Goal: Information Seeking & Learning: Learn about a topic

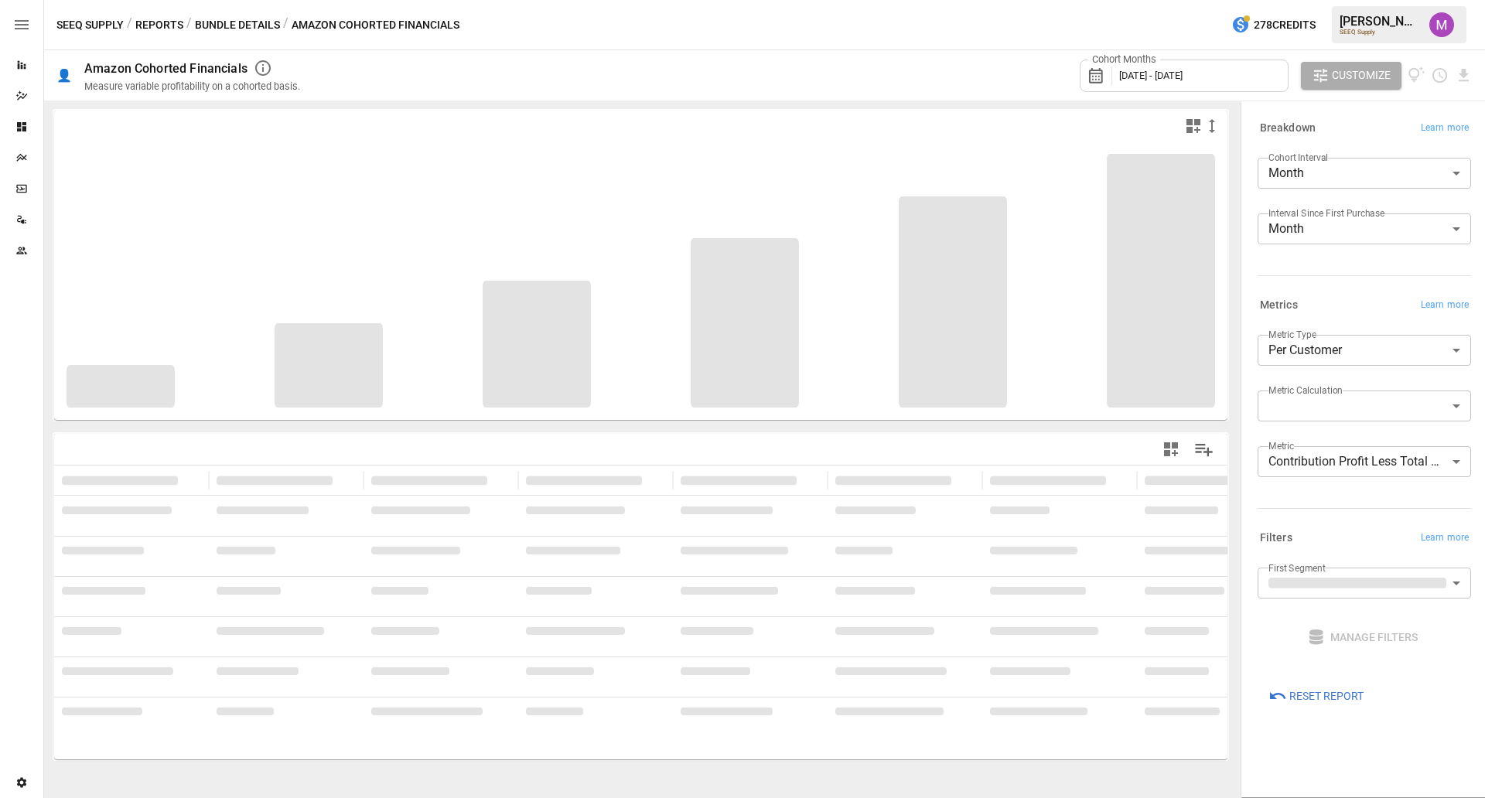
click at [1347, 0] on body "**********" at bounding box center [742, 0] width 1485 height 0
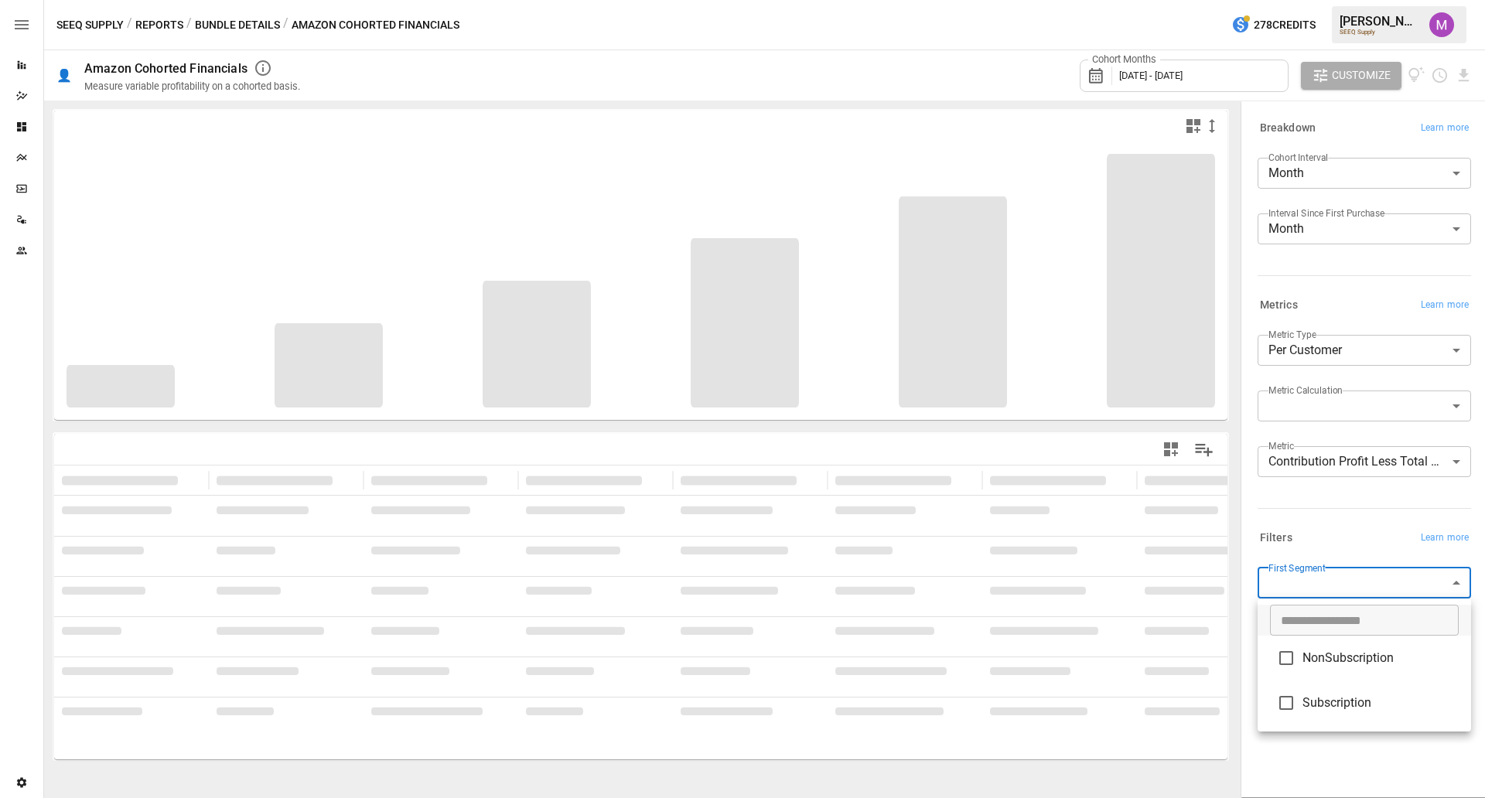
click at [1365, 568] on div at bounding box center [742, 399] width 1485 height 798
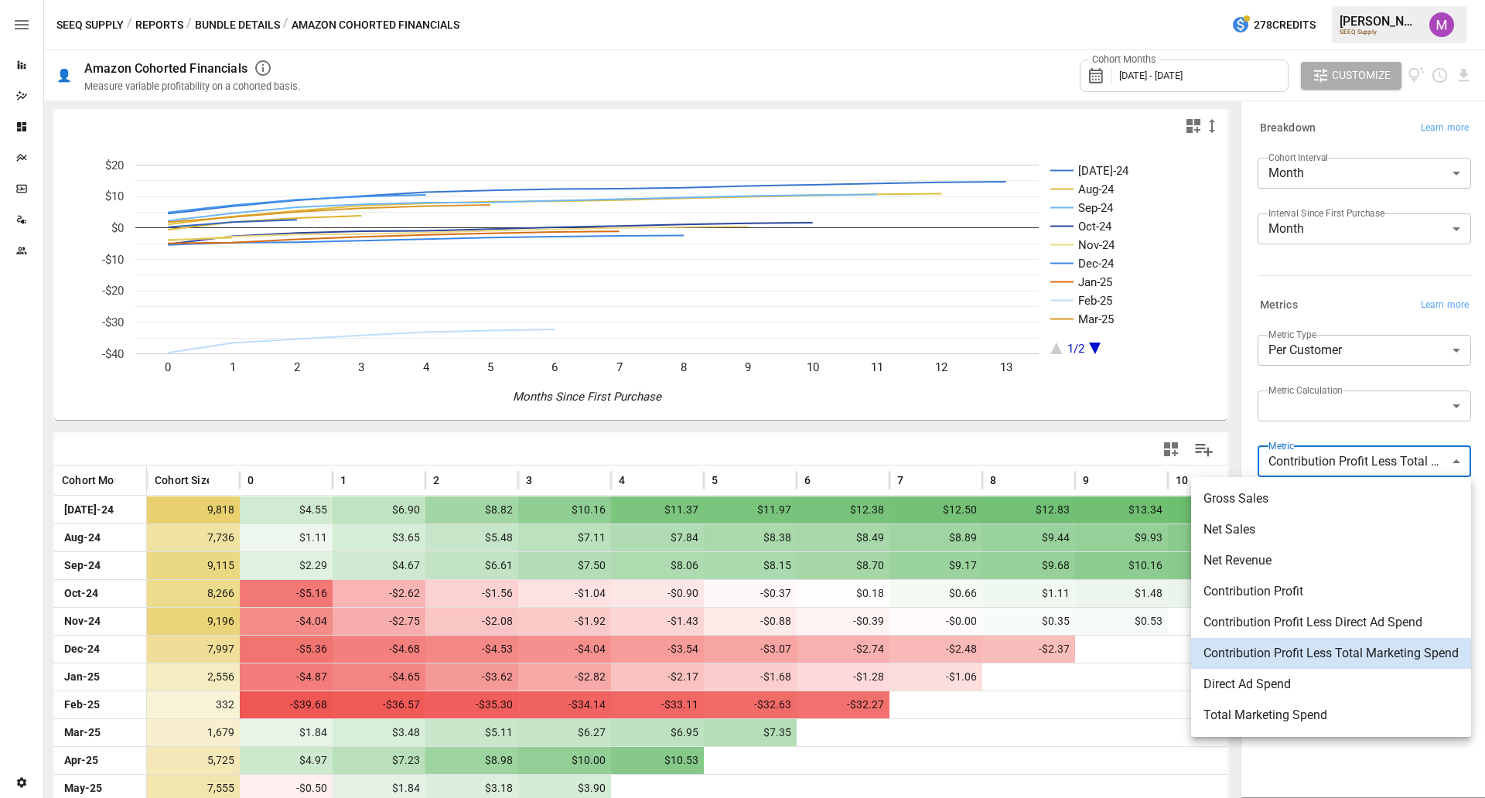
click at [1364, 0] on body "Reports Dazzler Studio Dashboards Plans SmartModel ™ Data Sources Team Settings…" at bounding box center [742, 0] width 1485 height 0
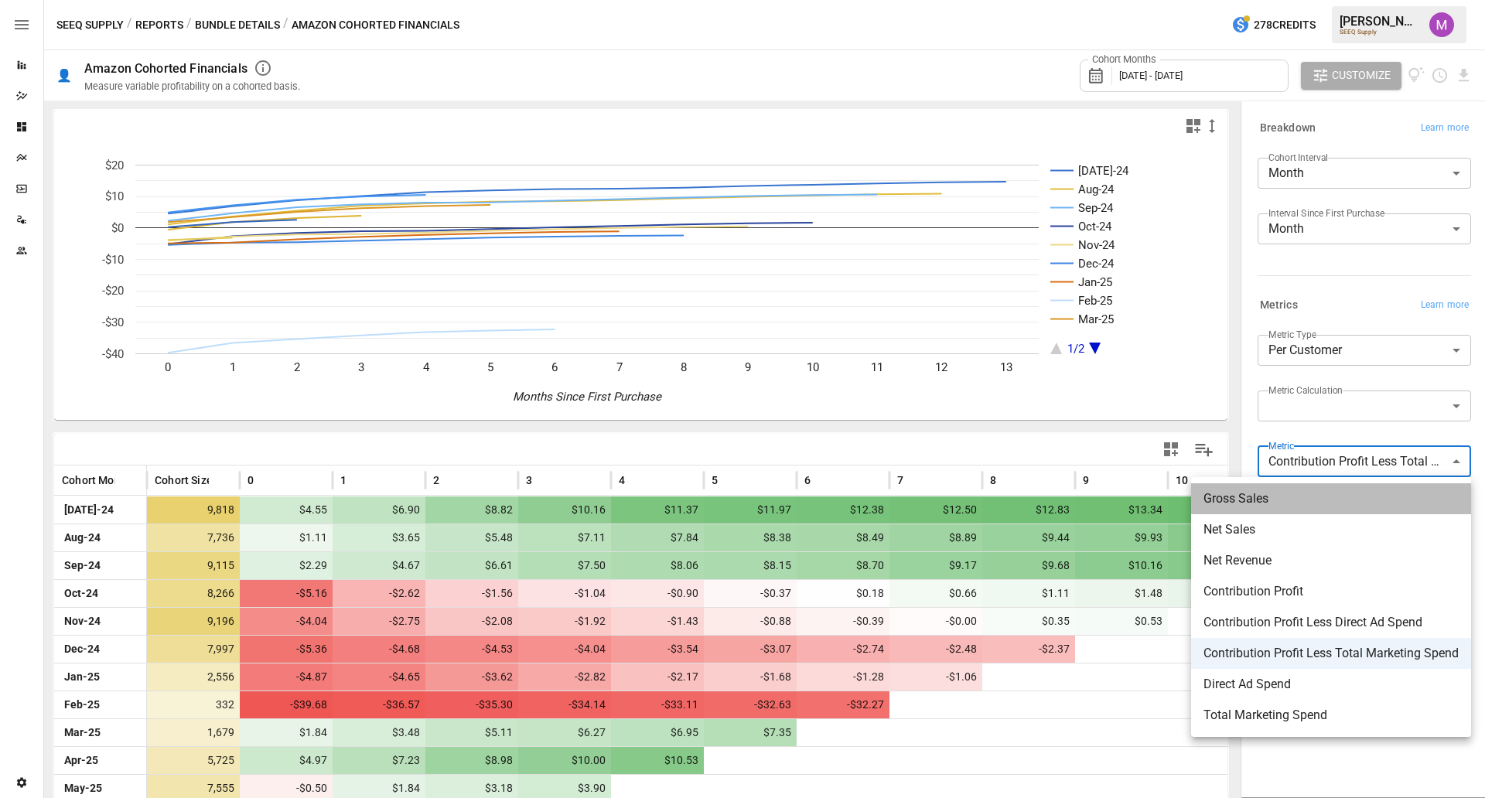
click at [1274, 494] on span "Gross Sales" at bounding box center [1331, 499] width 255 height 19
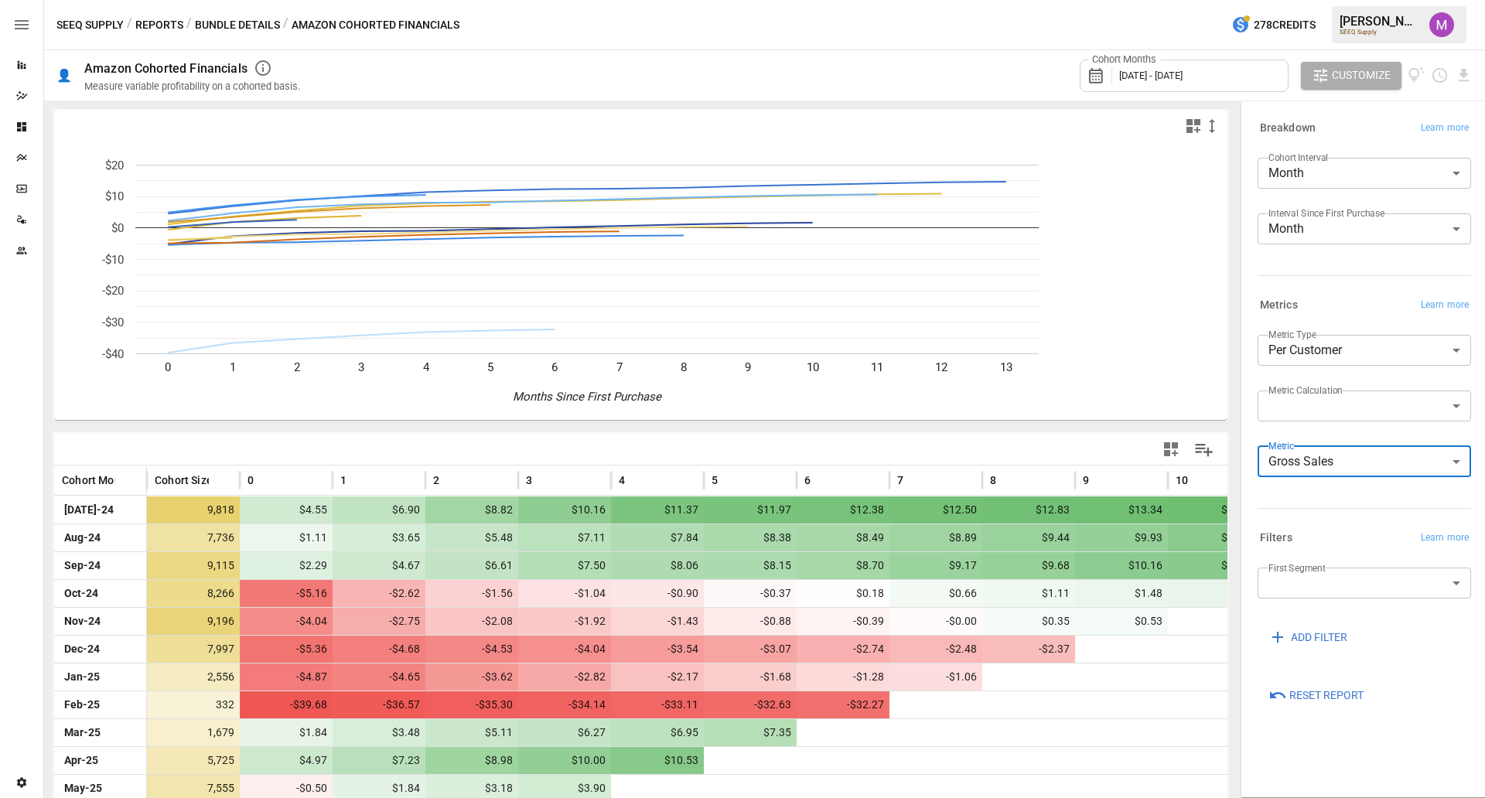
click at [1339, 0] on body "Reports Dazzler Studio Dashboards Plans SmartModel ™ Data Sources Team Settings…" at bounding box center [742, 0] width 1485 height 0
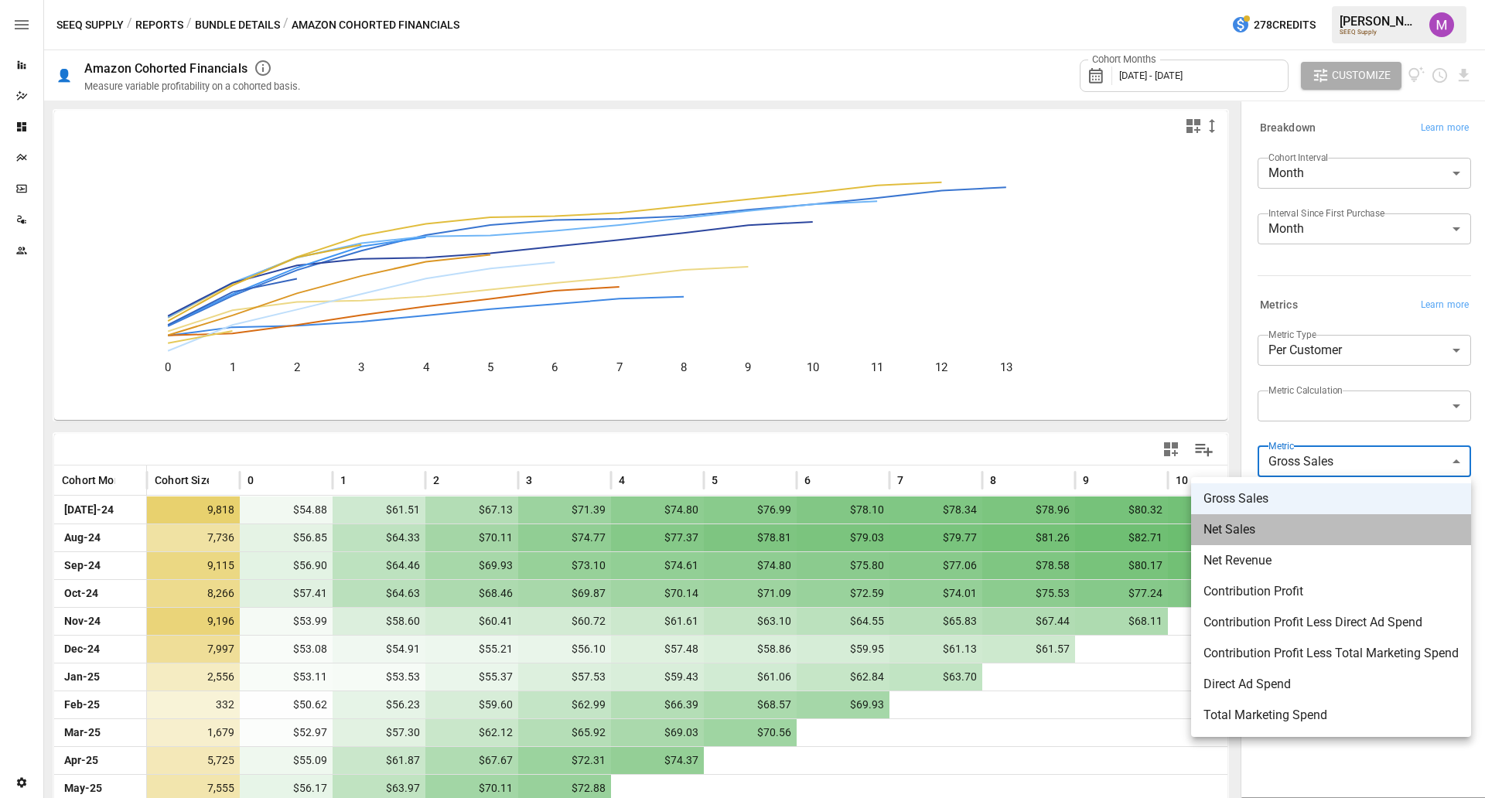
click at [1273, 528] on span "Net Sales" at bounding box center [1331, 530] width 255 height 19
type input "*********"
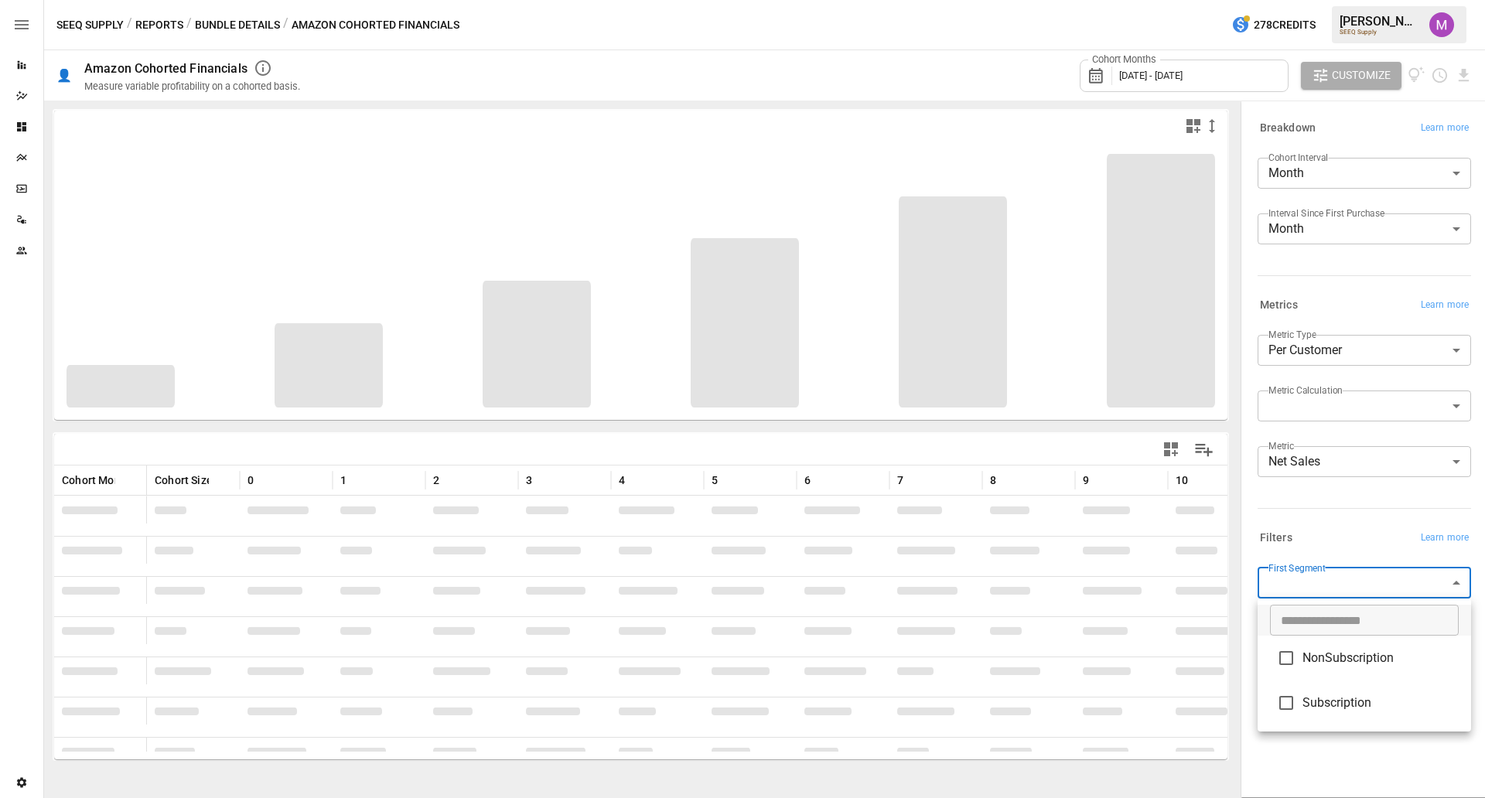
click at [1347, 0] on body "Reports Dazzler Studio Dashboards Plans SmartModel ™ Data Sources Team Settings…" at bounding box center [742, 0] width 1485 height 0
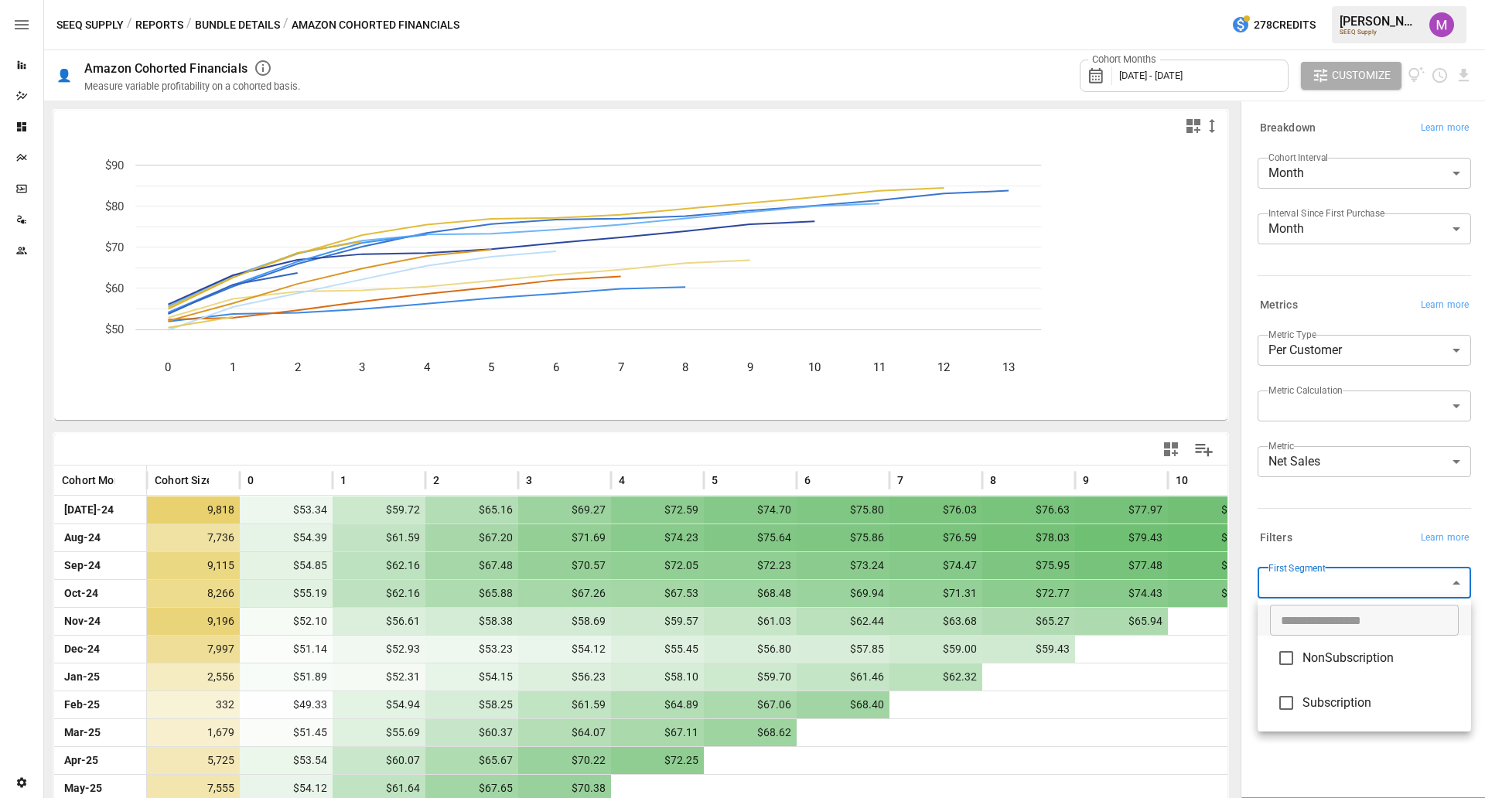
click at [1333, 665] on span "NonSubscription" at bounding box center [1381, 658] width 156 height 19
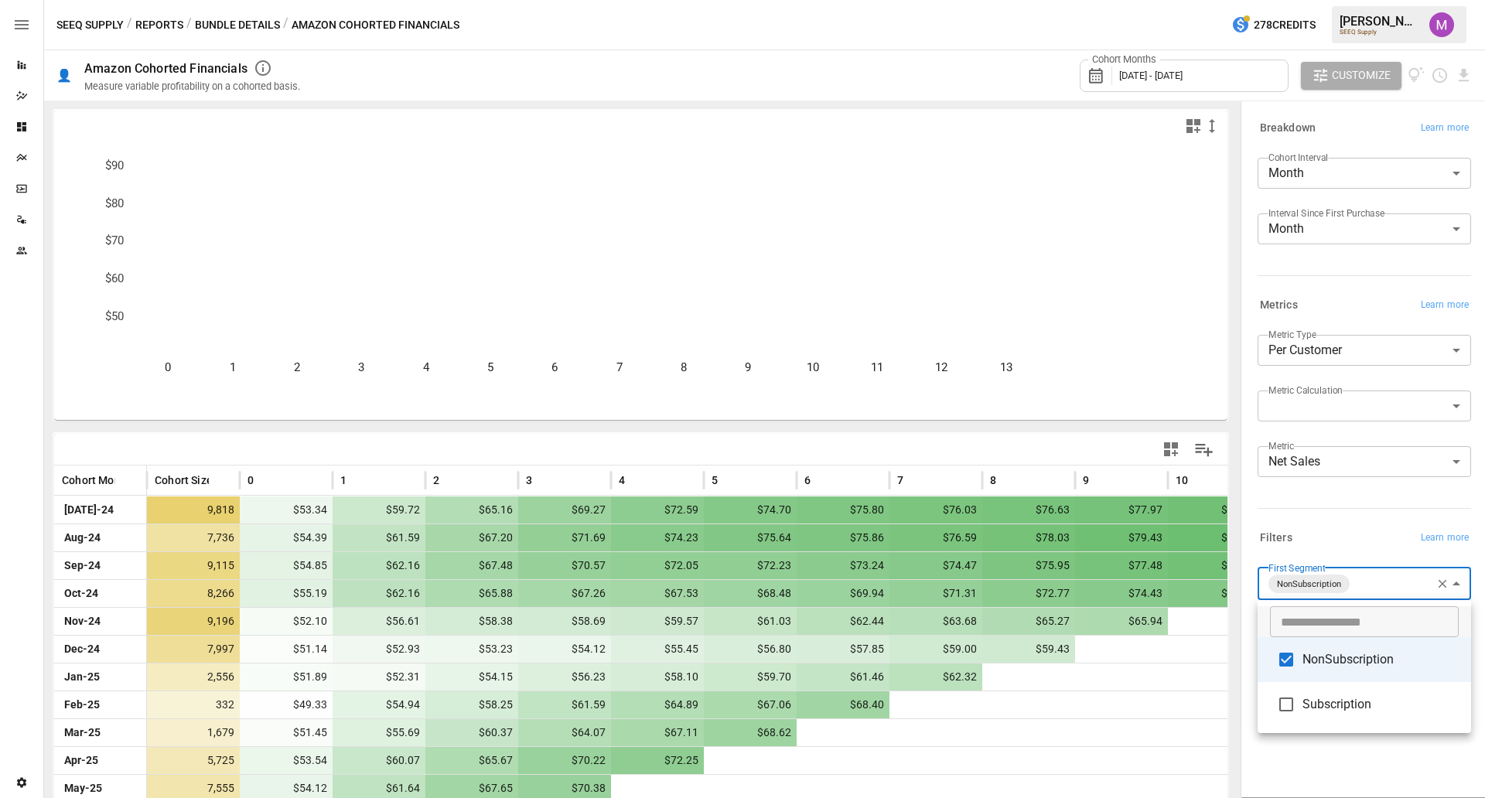
type input "**********"
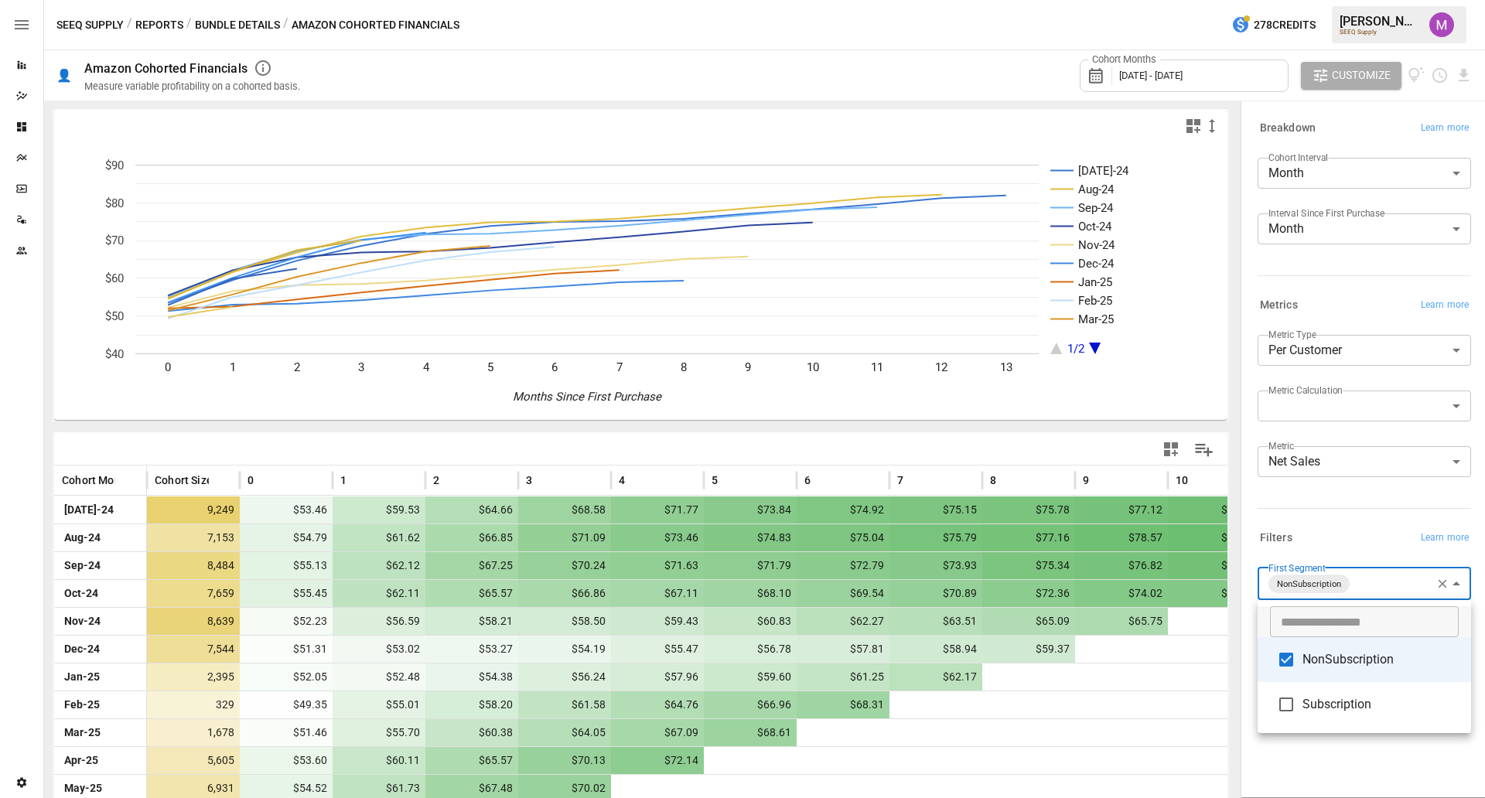
click at [1353, 516] on div at bounding box center [742, 399] width 1485 height 798
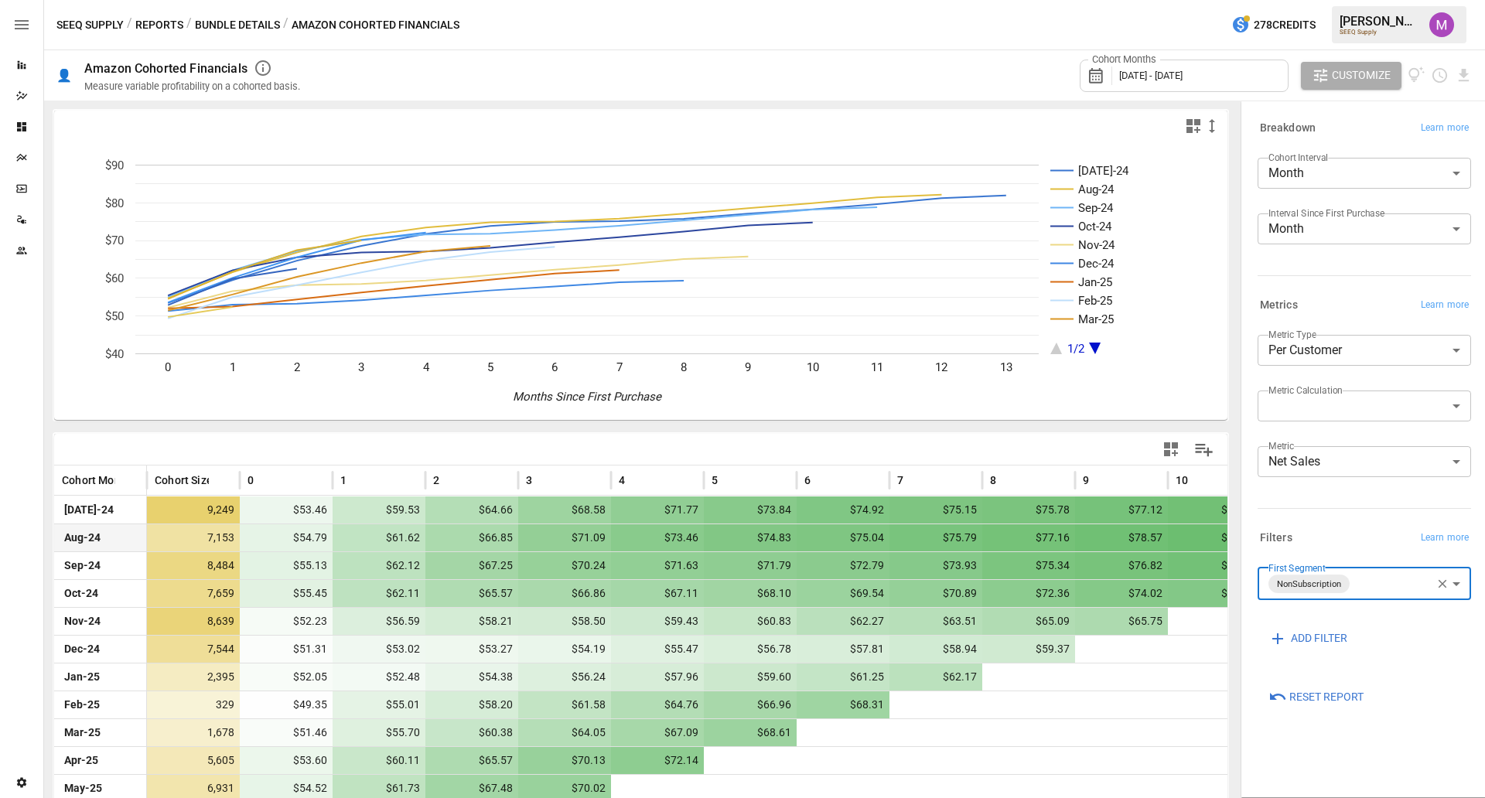
scroll to position [84, 0]
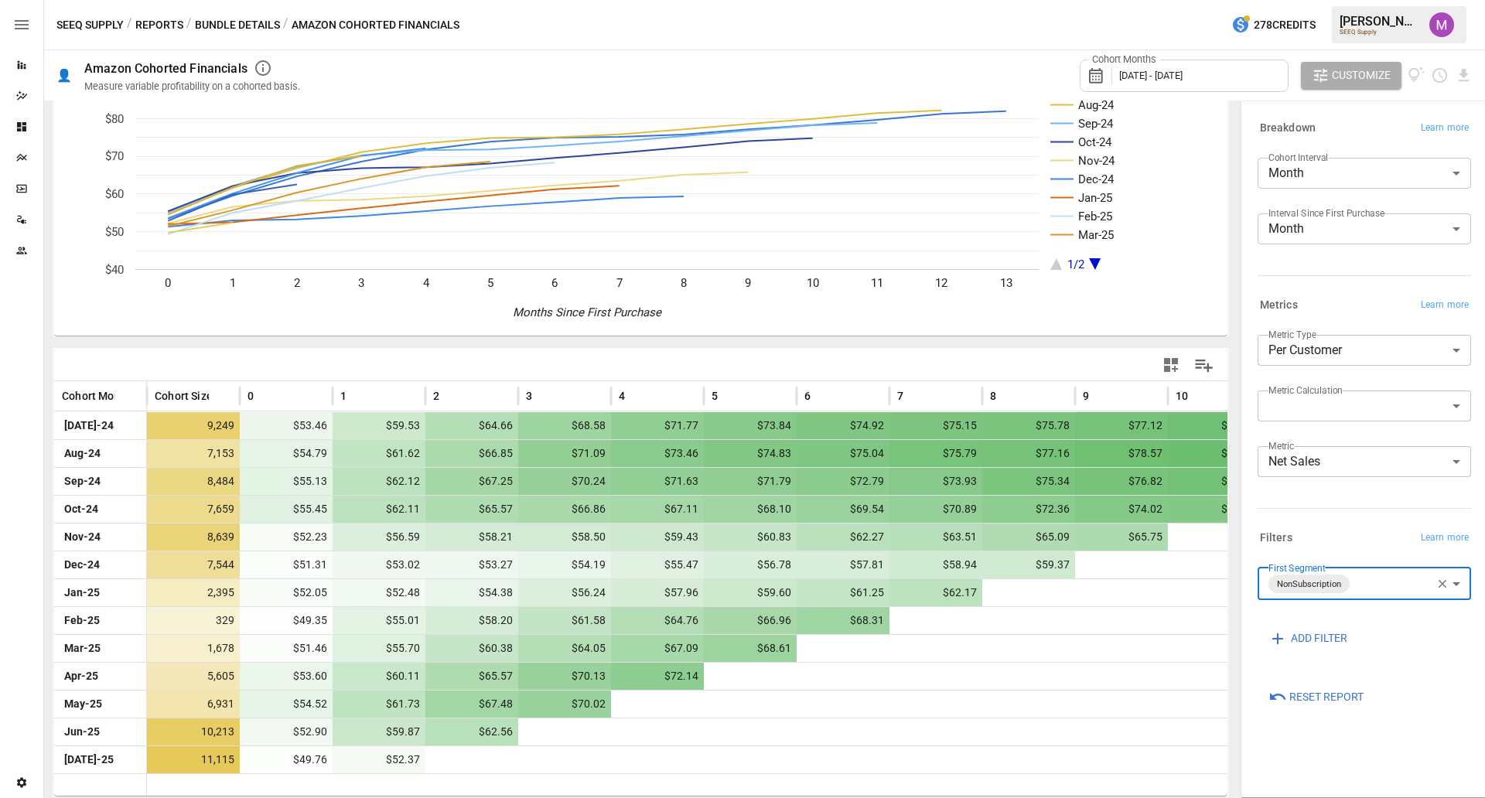
click at [1249, 74] on div "Cohort Months [DATE] - [DATE]" at bounding box center [1184, 76] width 209 height 32
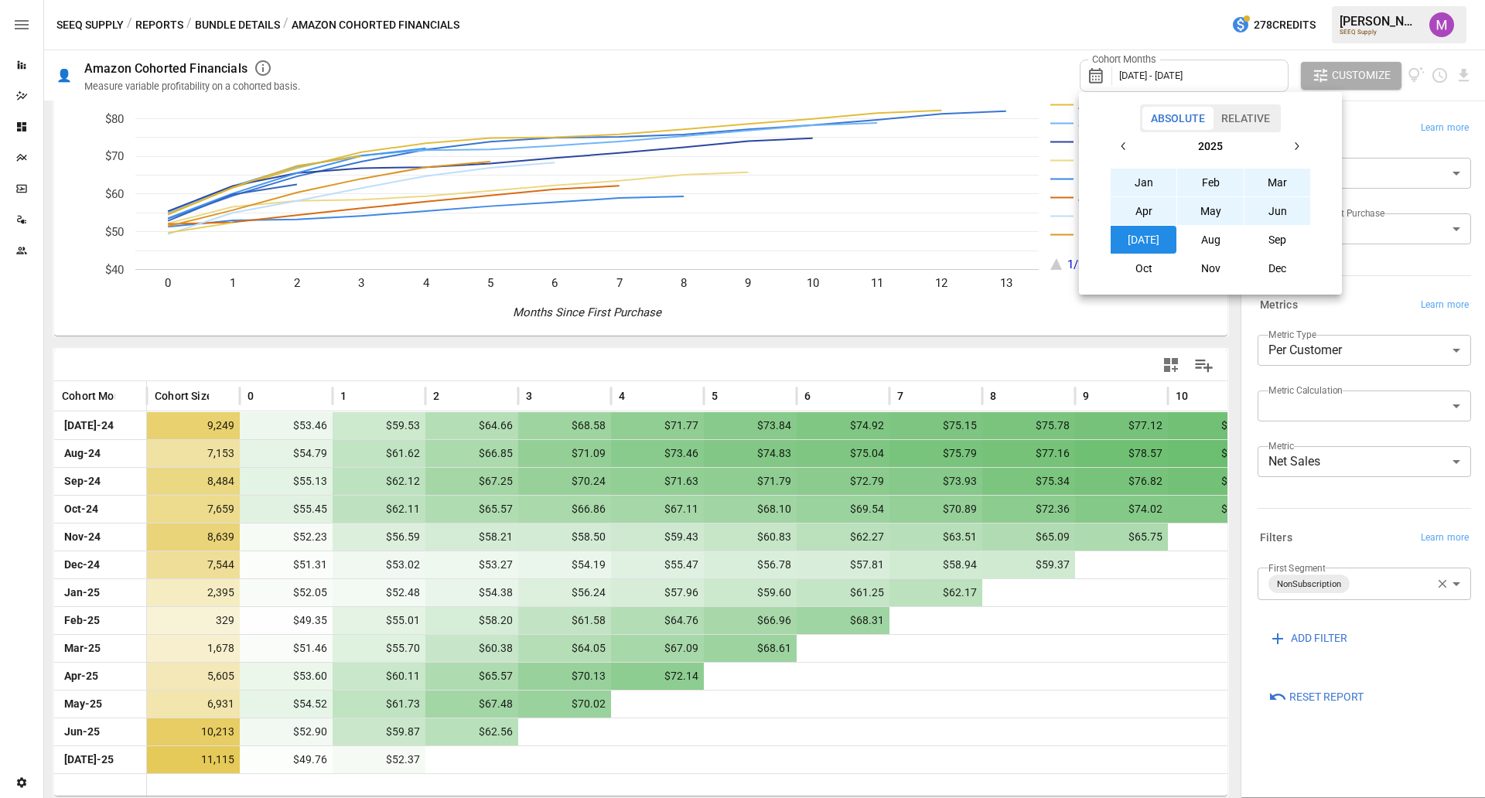
click at [1126, 138] on button "button" at bounding box center [1124, 146] width 28 height 28
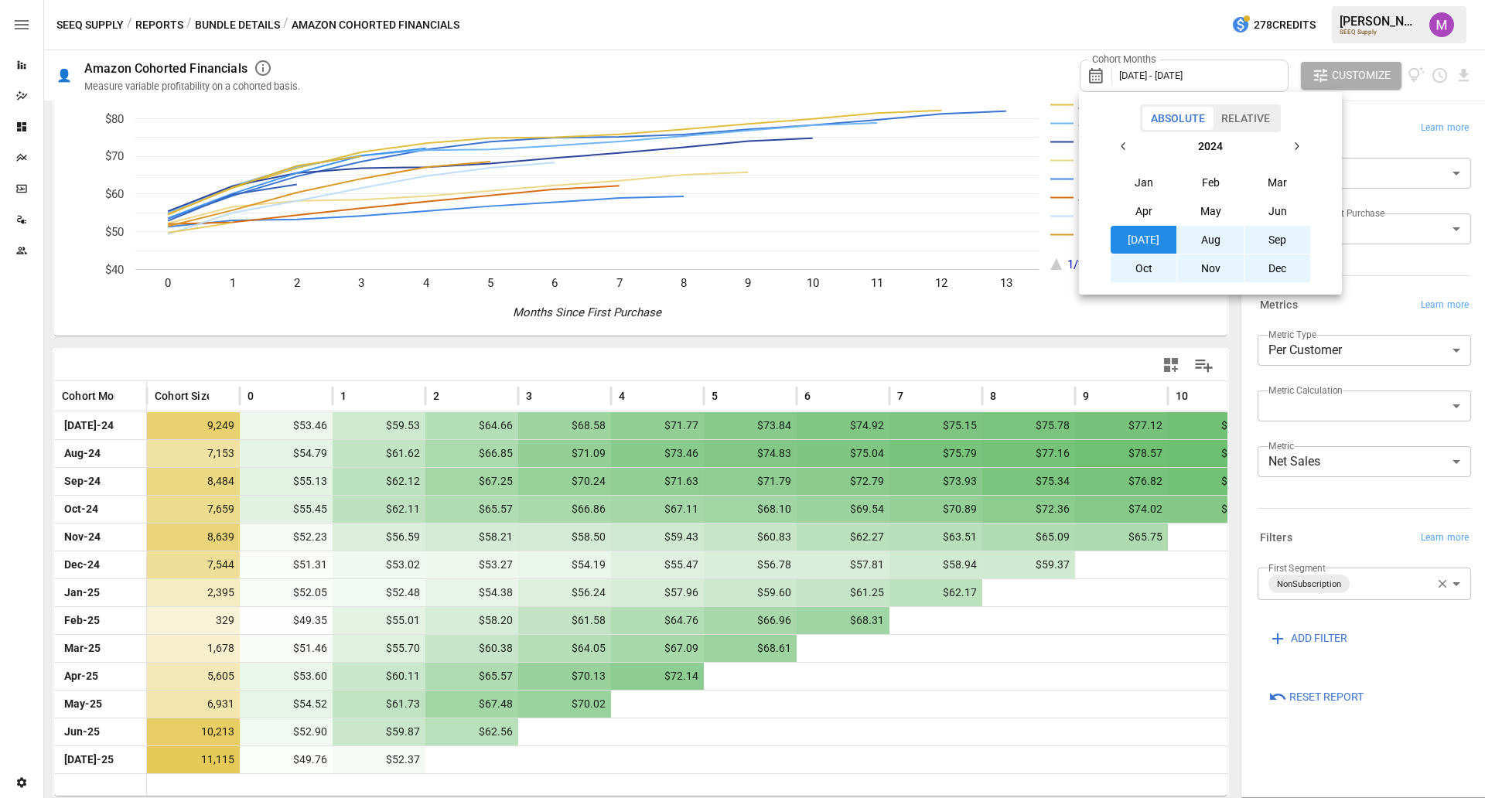
click at [1144, 240] on button "[DATE]" at bounding box center [1144, 240] width 67 height 28
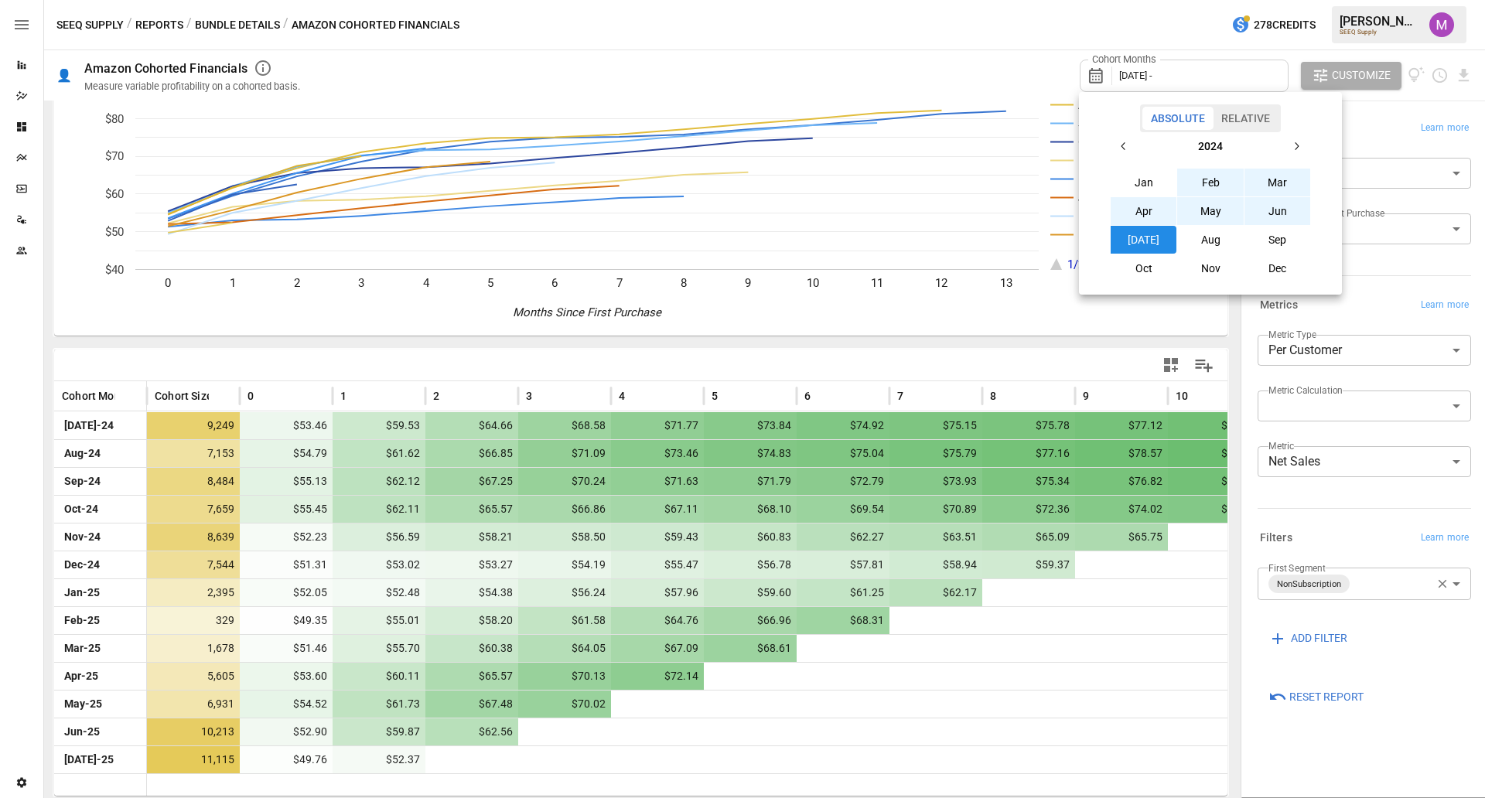
click at [1297, 153] on button "button" at bounding box center [1297, 146] width 28 height 28
click at [1128, 153] on button "button" at bounding box center [1124, 146] width 28 height 28
click at [1211, 238] on button "Aug" at bounding box center [1210, 240] width 67 height 28
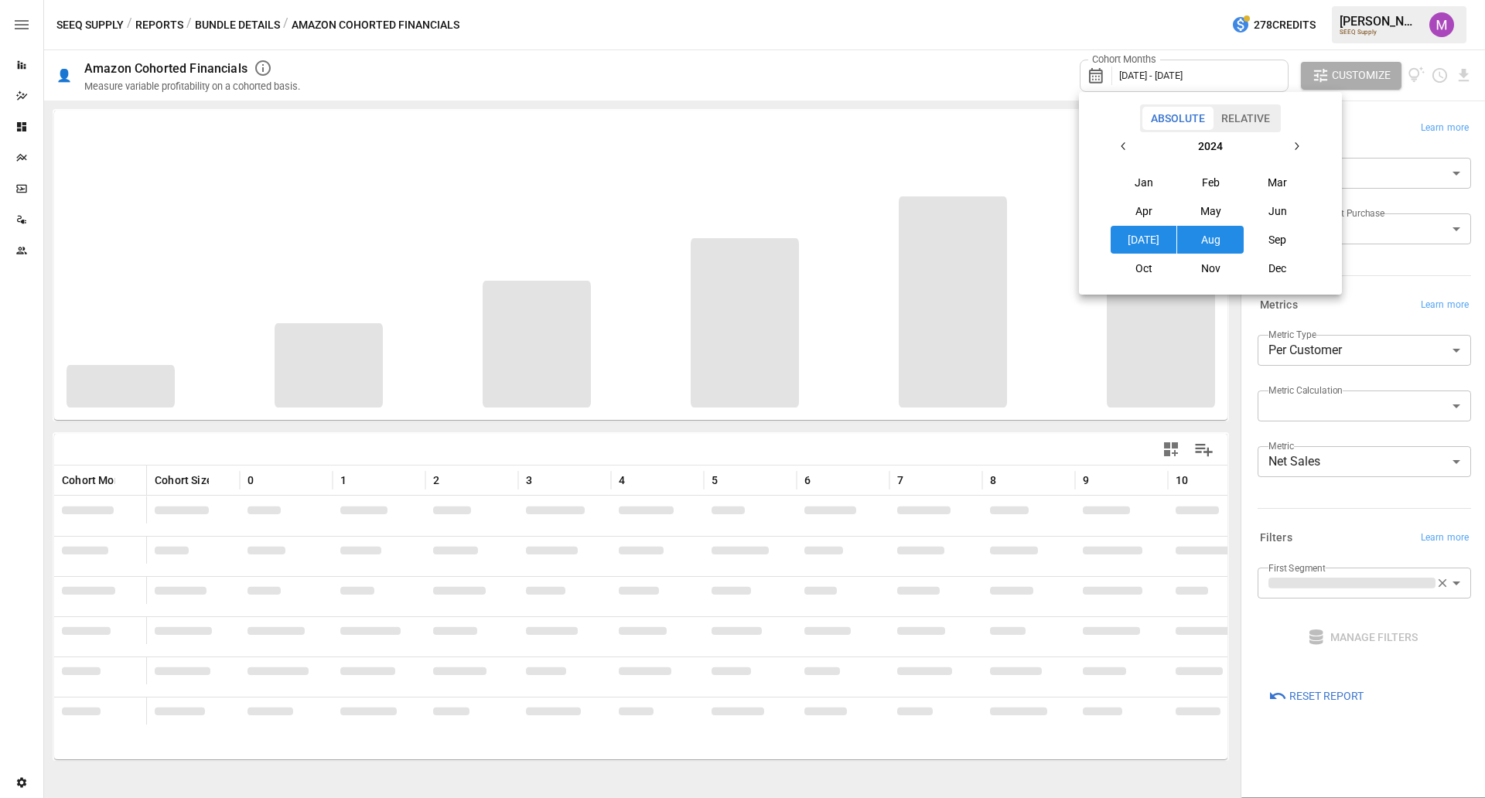
click at [1227, 244] on button "Aug" at bounding box center [1210, 240] width 67 height 28
click at [1301, 149] on icon "button" at bounding box center [1296, 146] width 12 height 12
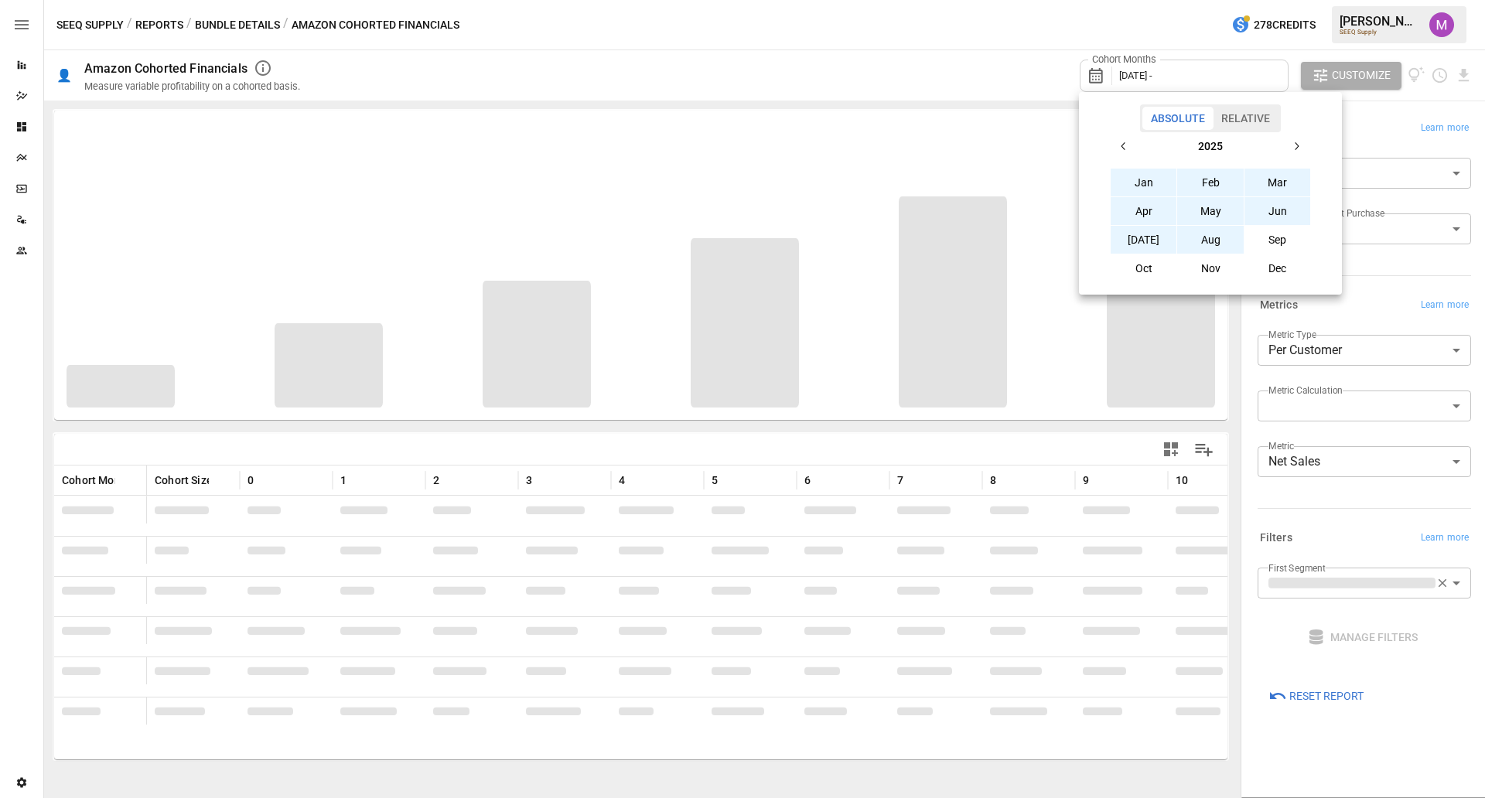
click at [1214, 237] on button "Aug" at bounding box center [1210, 240] width 67 height 28
click at [959, 35] on div at bounding box center [742, 399] width 1485 height 798
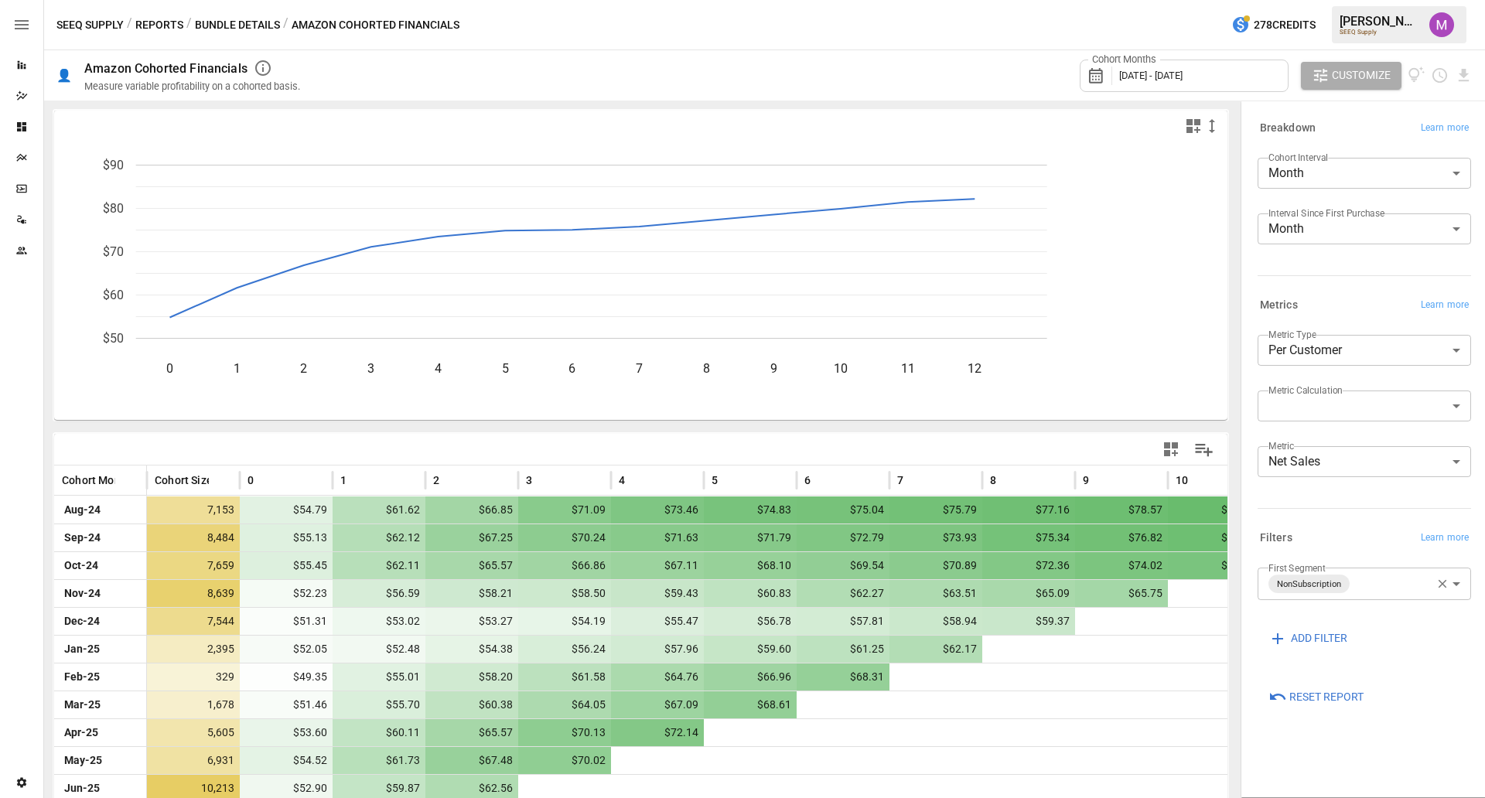
scroll to position [84, 0]
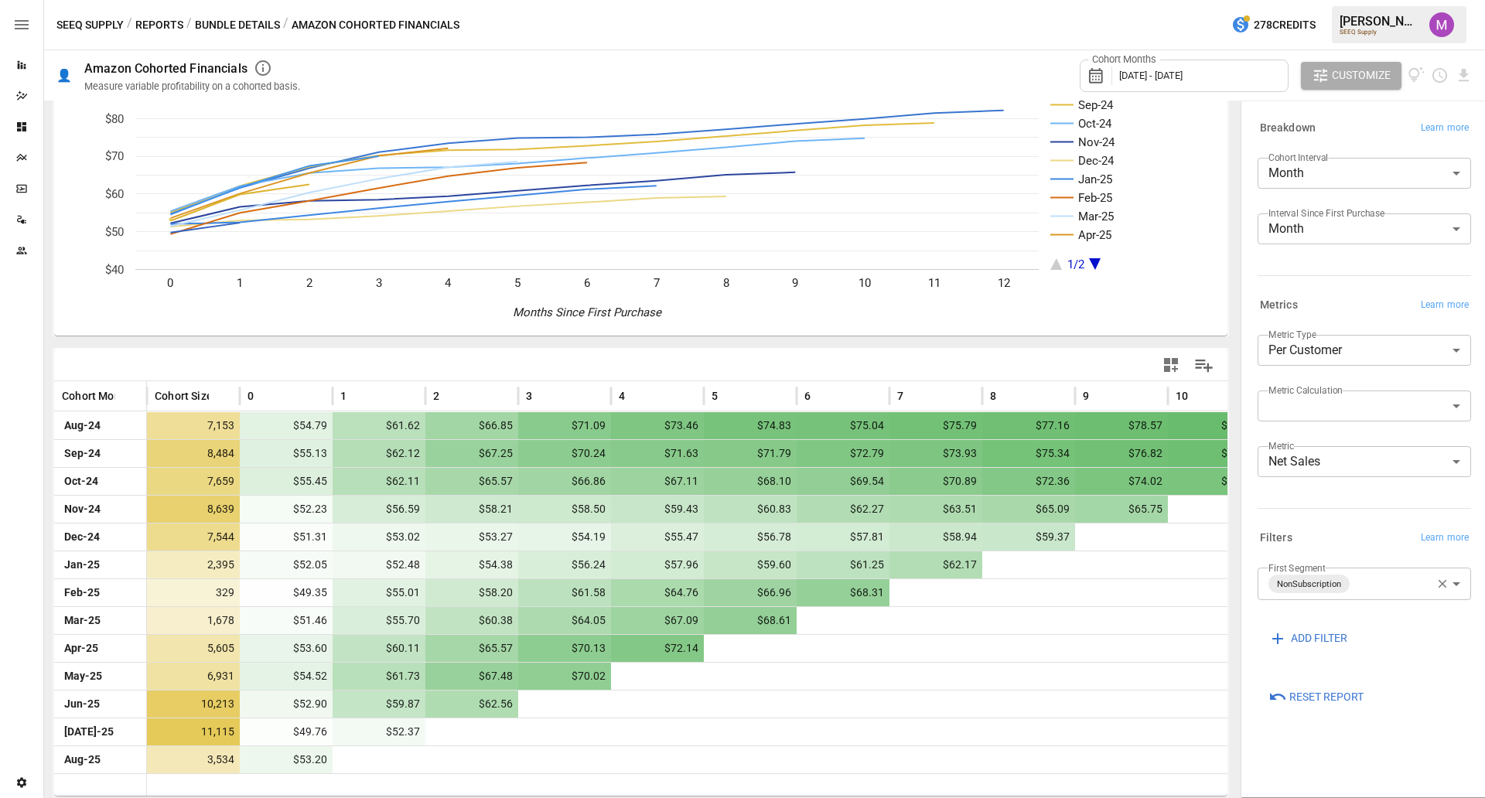
click at [1373, 0] on body "Reports Dazzler Studio Dashboards Plans SmartModel ™ Data Sources Team Settings…" at bounding box center [742, 0] width 1485 height 0
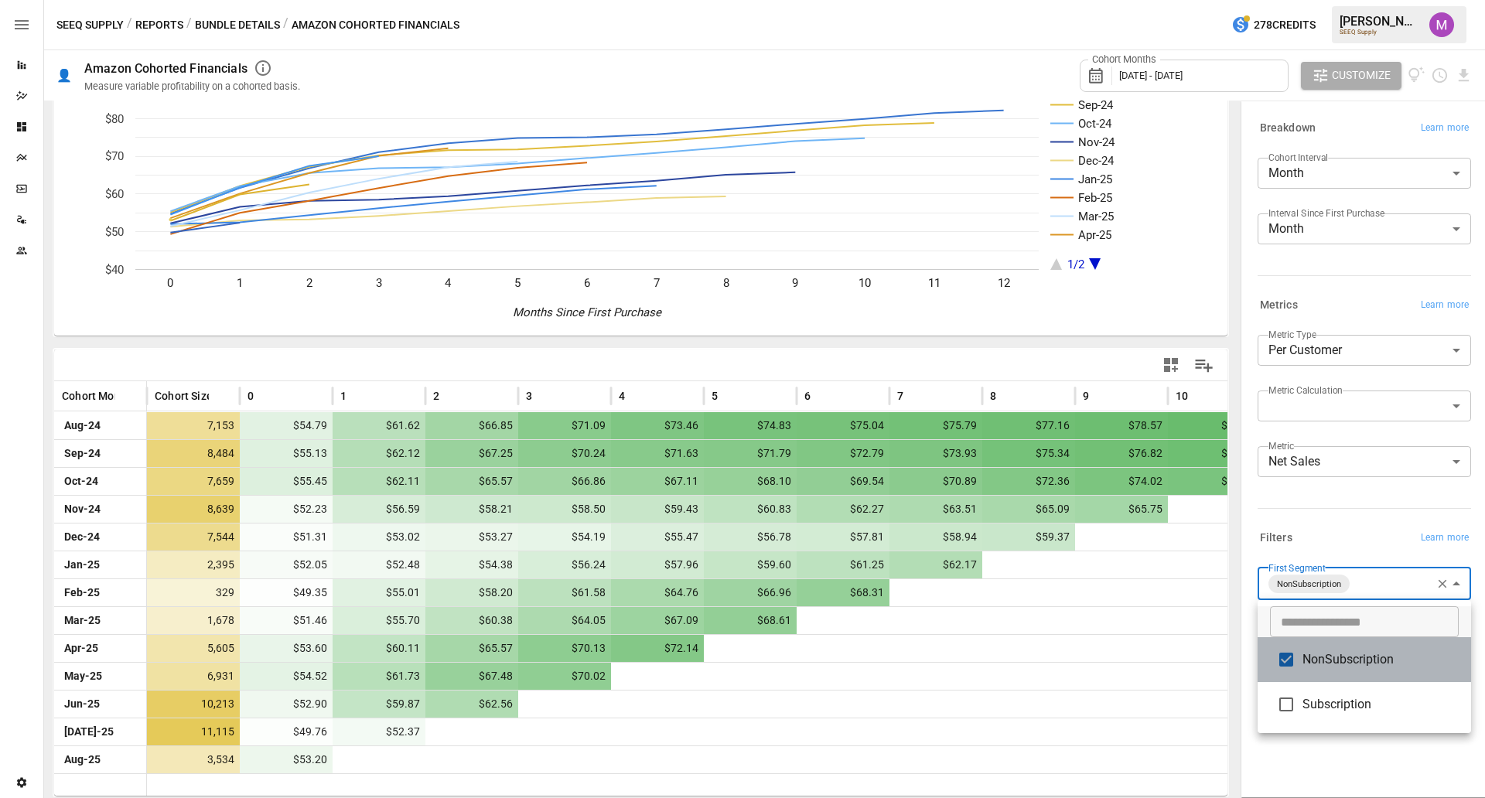
click at [1340, 665] on span "NonSubscription" at bounding box center [1381, 660] width 156 height 19
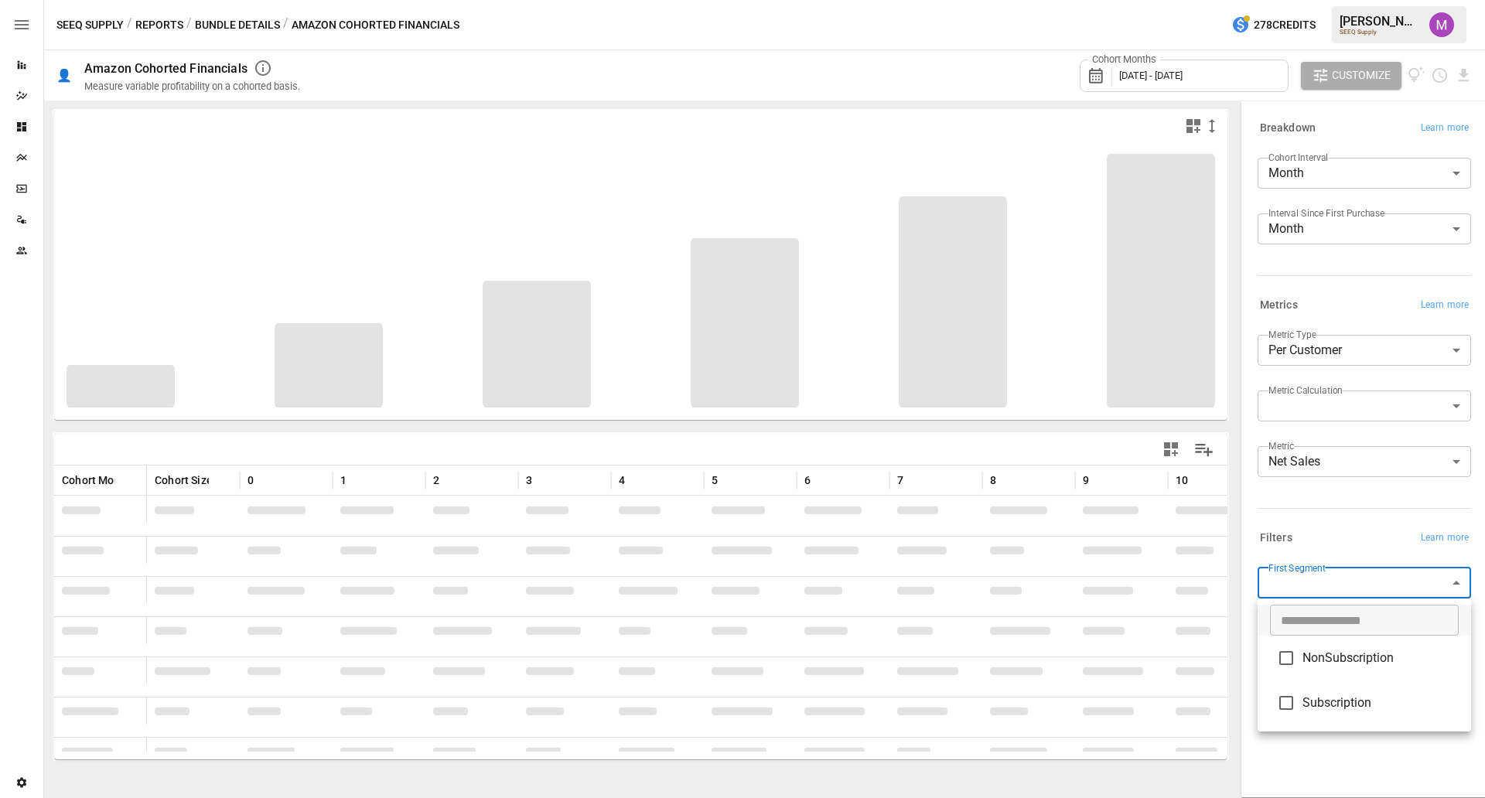
click at [1338, 588] on div at bounding box center [742, 399] width 1485 height 798
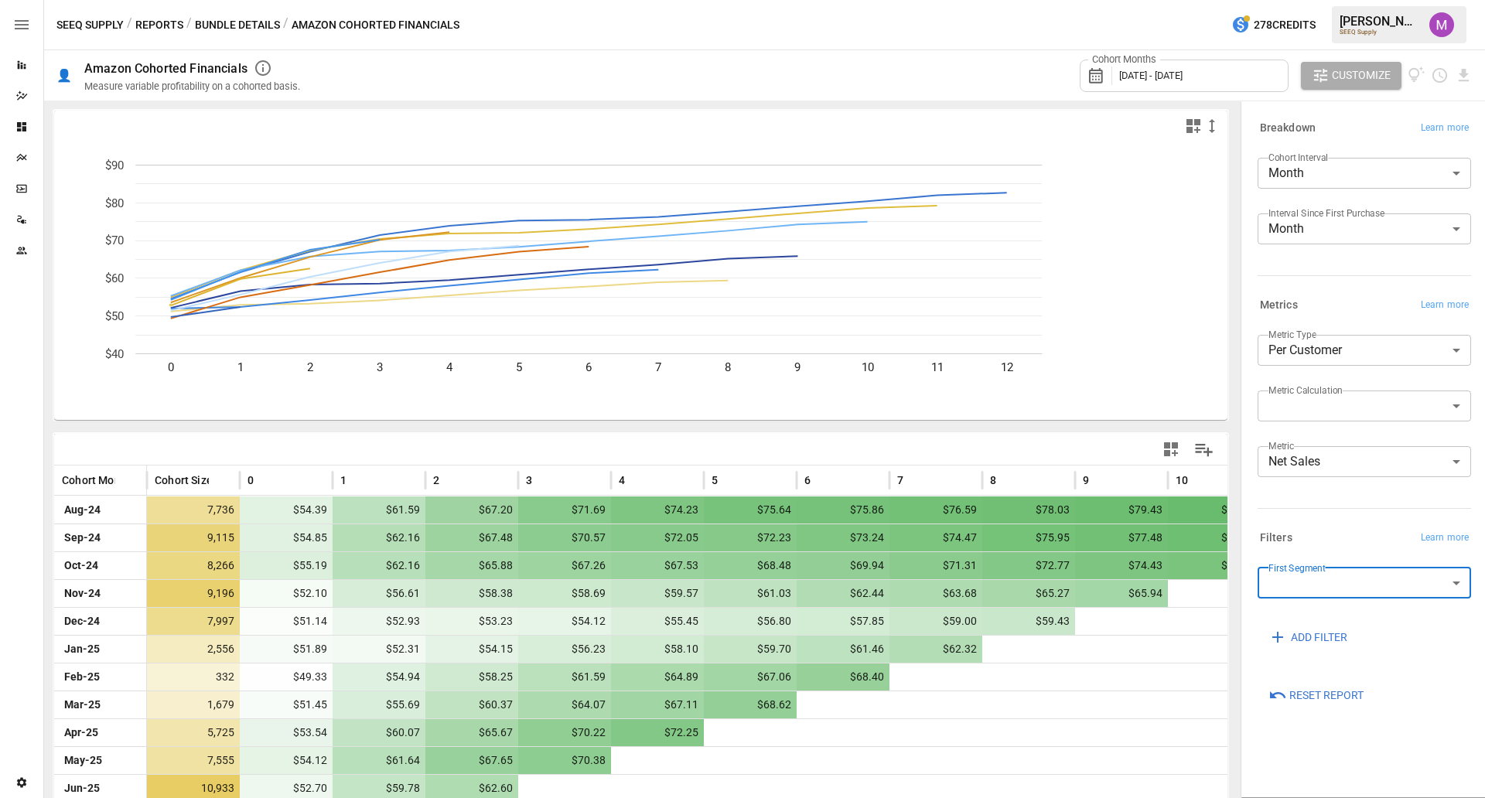
click at [1328, 0] on body "Reports Dazzler Studio Dashboards Plans SmartModel ™ Data Sources Team Settings…" at bounding box center [742, 0] width 1485 height 0
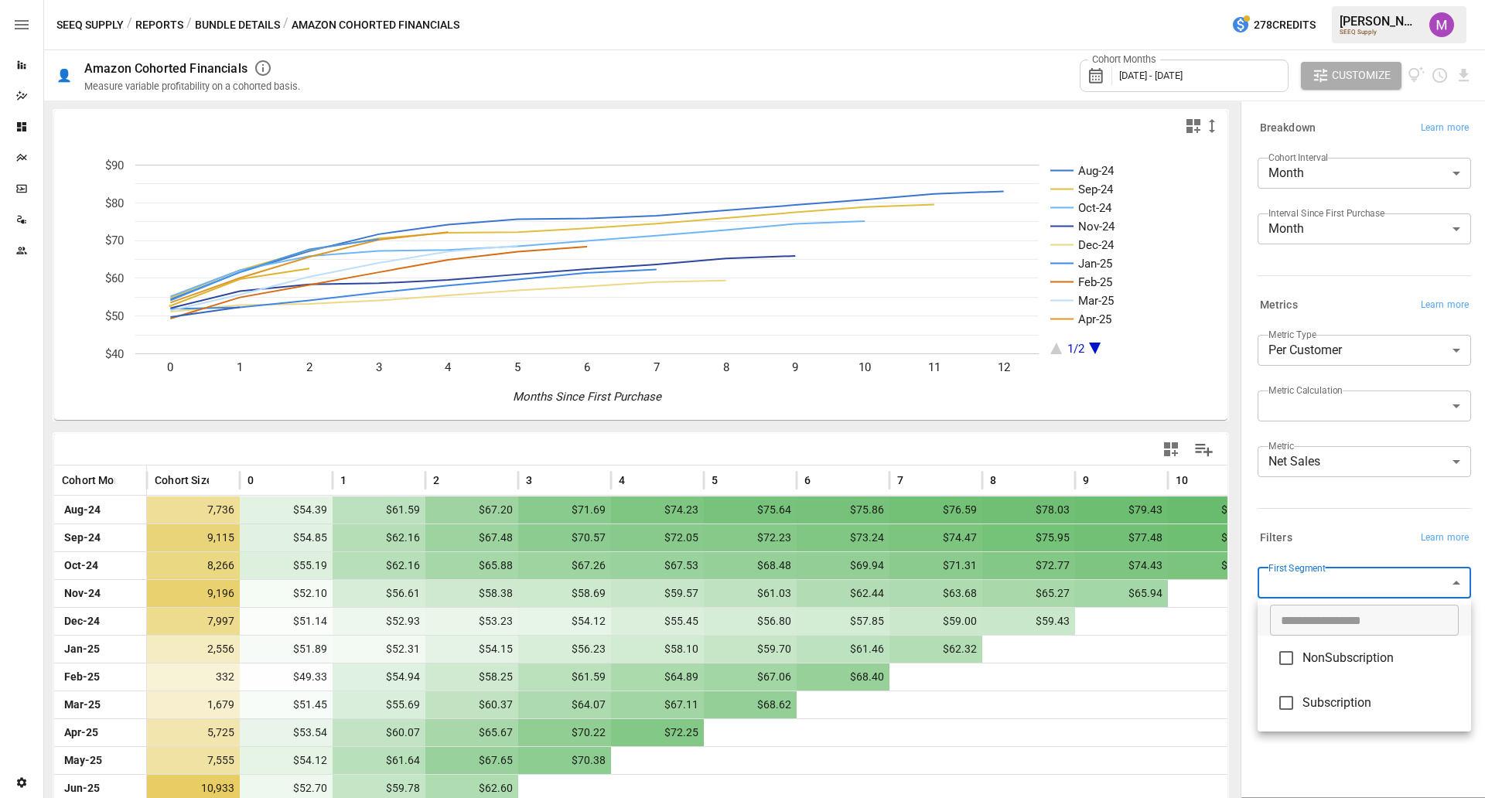
click at [1308, 709] on span "Subscription" at bounding box center [1381, 703] width 156 height 19
type input "**********"
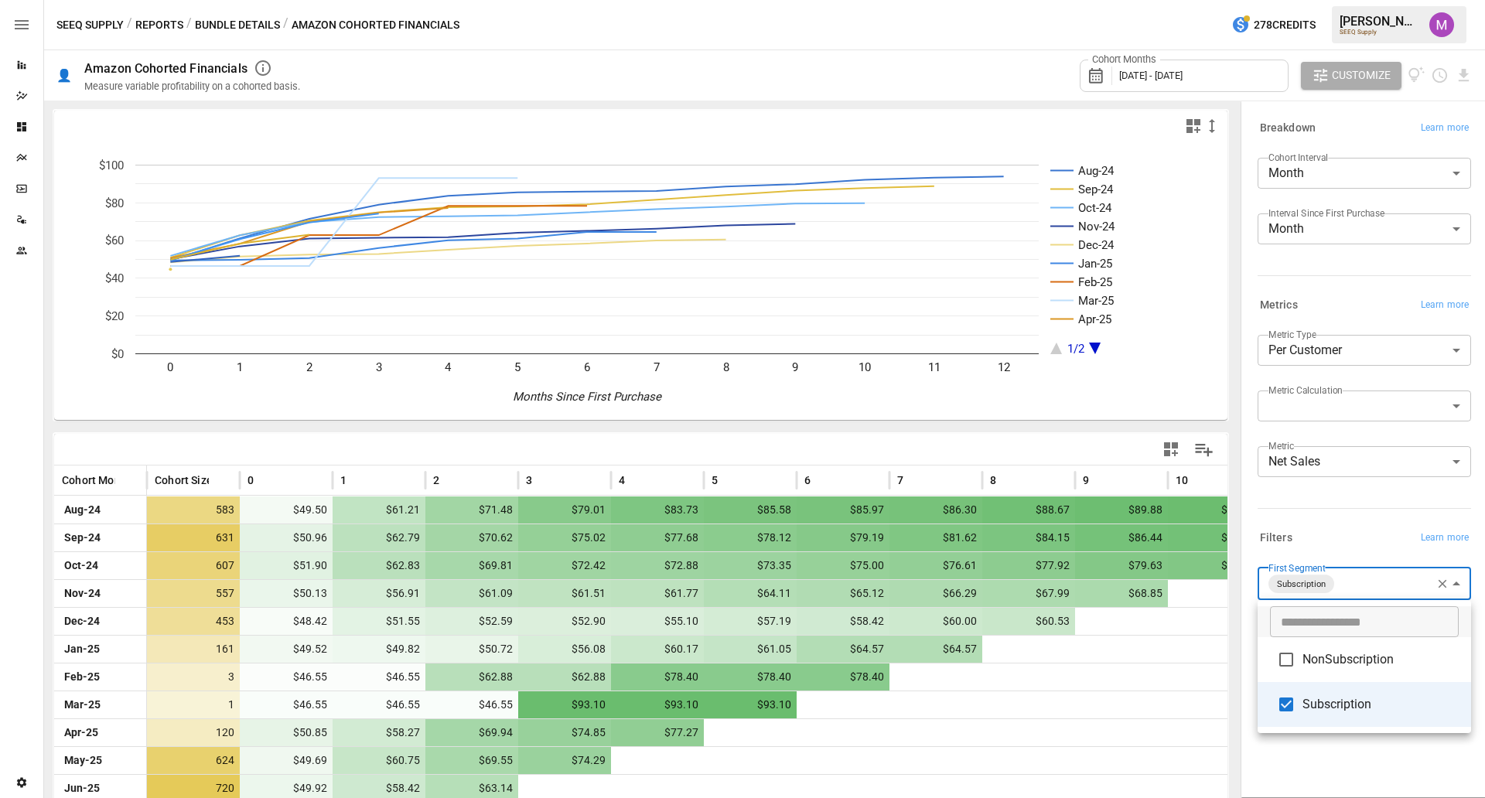
click at [632, 424] on div at bounding box center [742, 399] width 1485 height 798
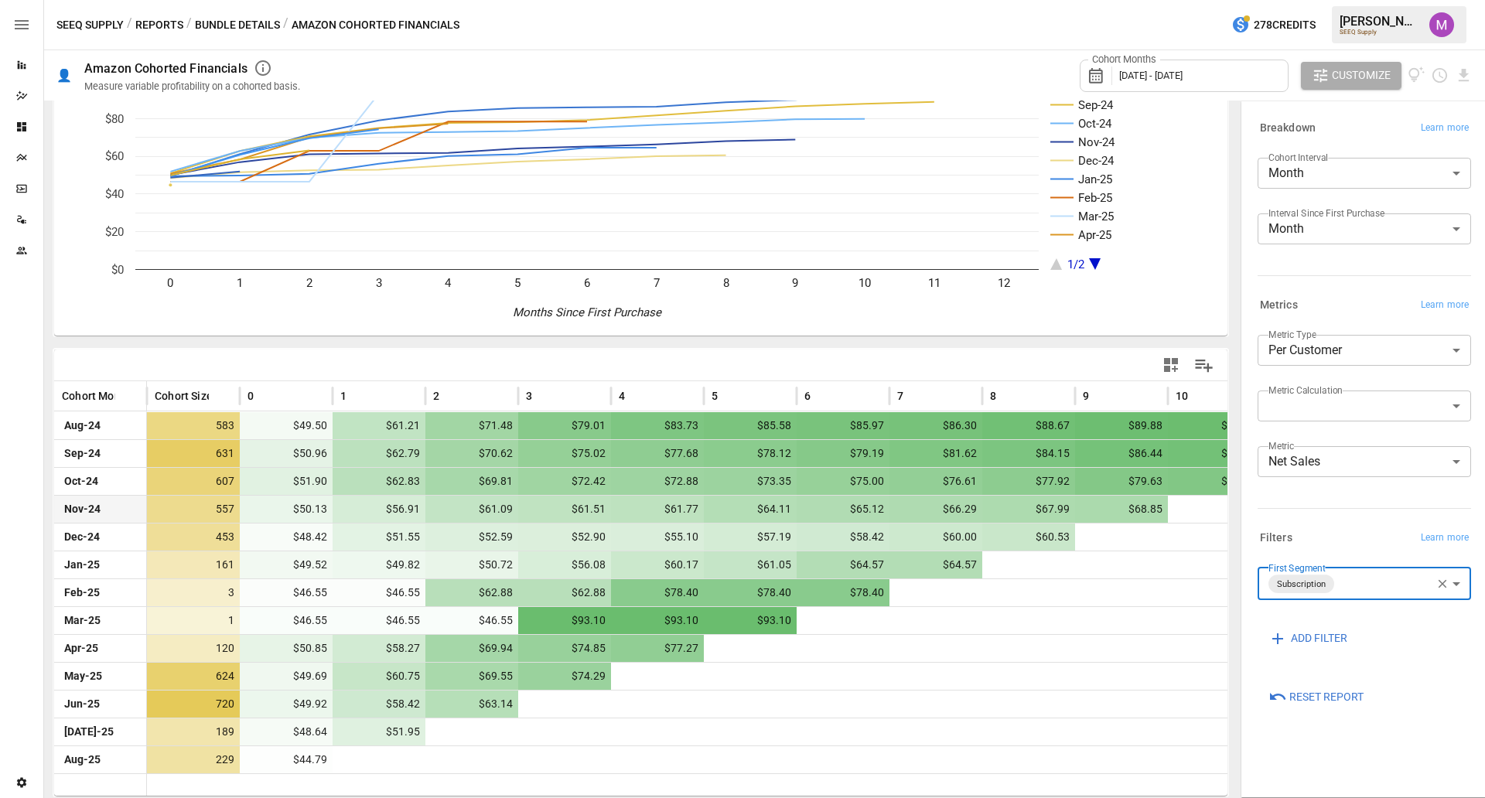
scroll to position [84, 0]
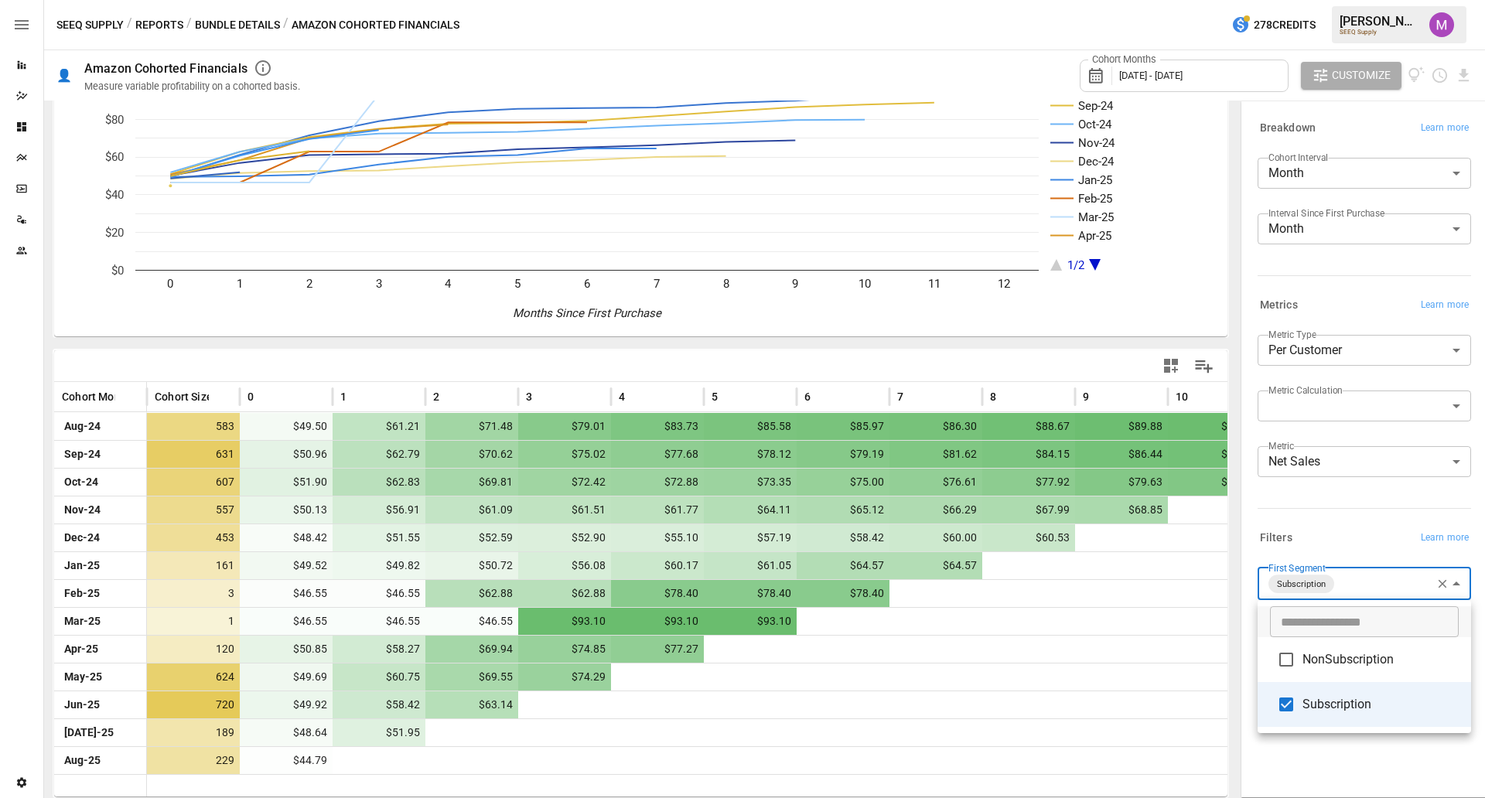
click at [1371, 0] on body "Reports Dazzler Studio Dashboards Plans SmartModel ™ Data Sources Team Settings…" at bounding box center [742, 0] width 1485 height 0
click at [1311, 693] on li "Subscription" at bounding box center [1365, 704] width 214 height 45
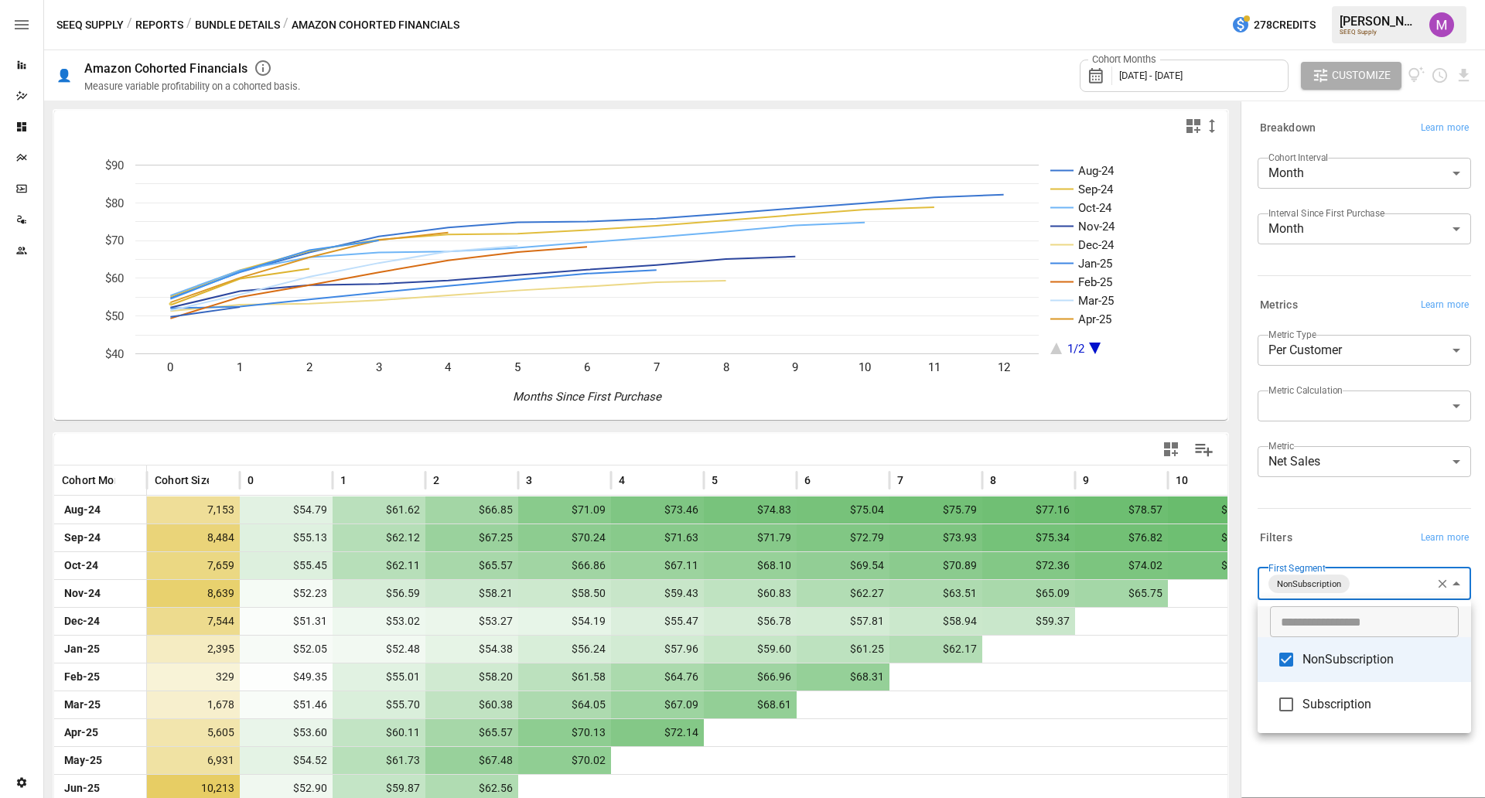
click at [1341, 528] on div at bounding box center [742, 399] width 1485 height 798
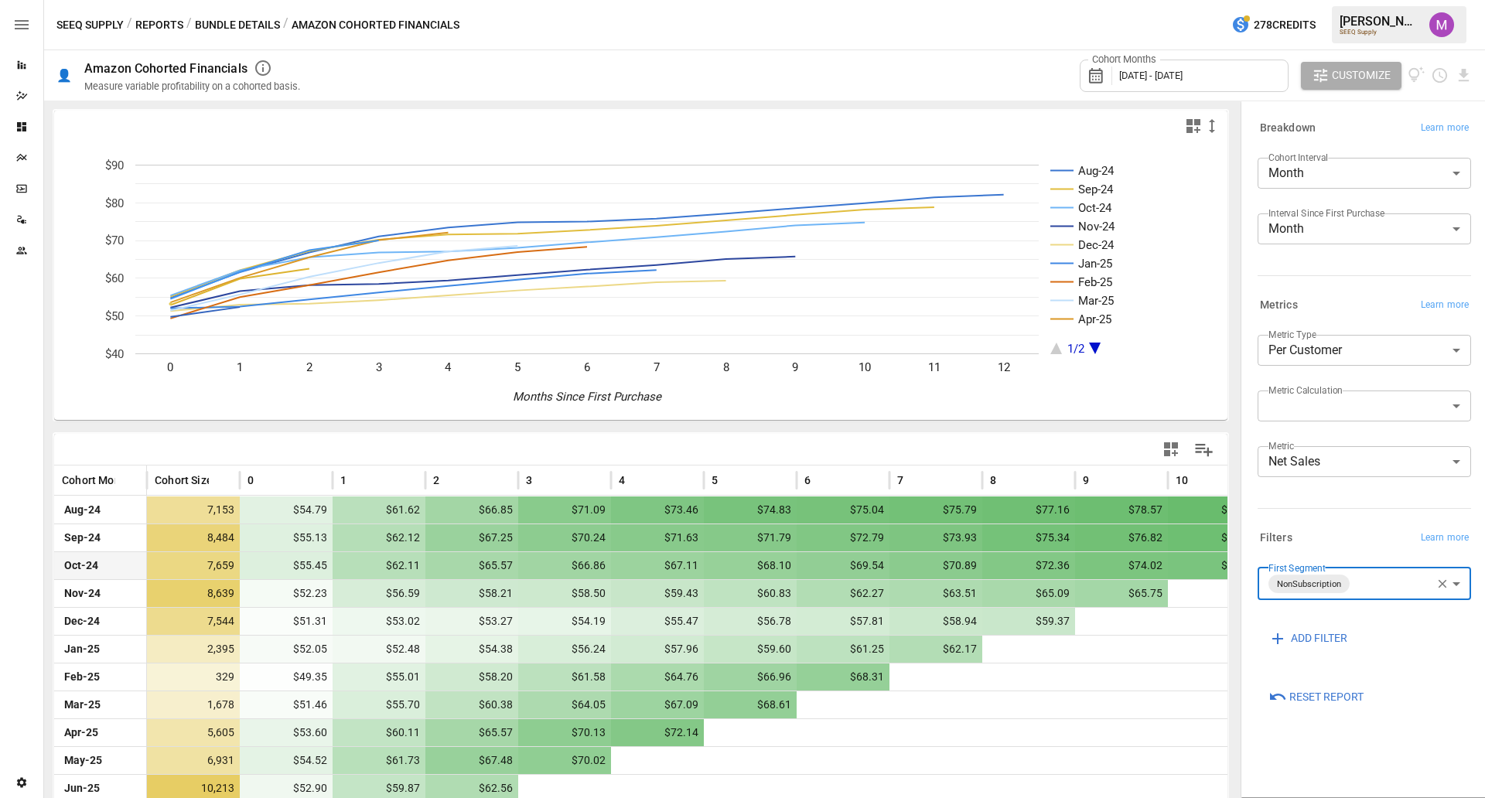
scroll to position [84, 0]
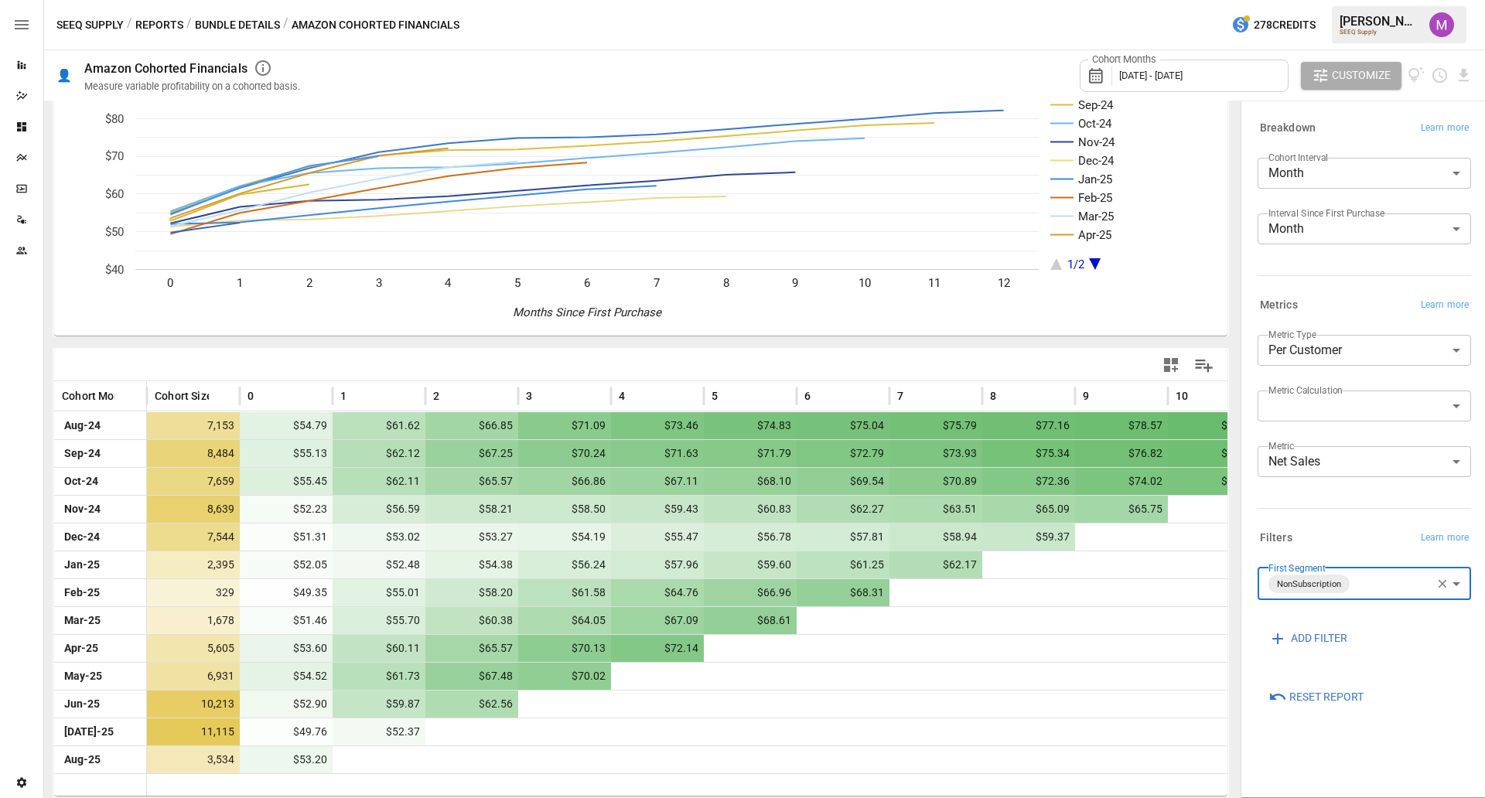
click at [1382, 0] on body "Reports Dazzler Studio Dashboards Plans SmartModel ™ Data Sources Team Settings…" at bounding box center [742, 0] width 1485 height 0
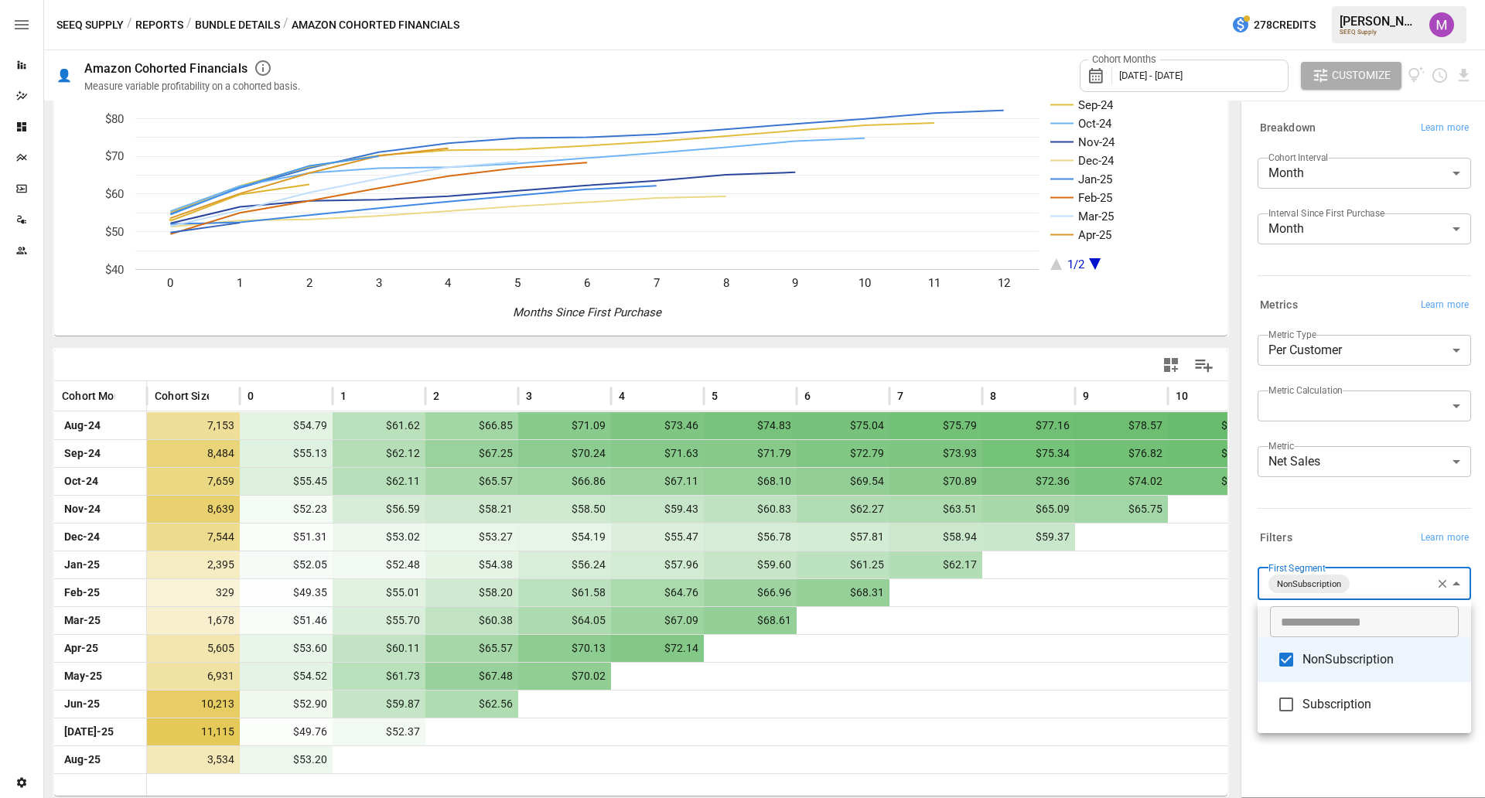
type input "**********"
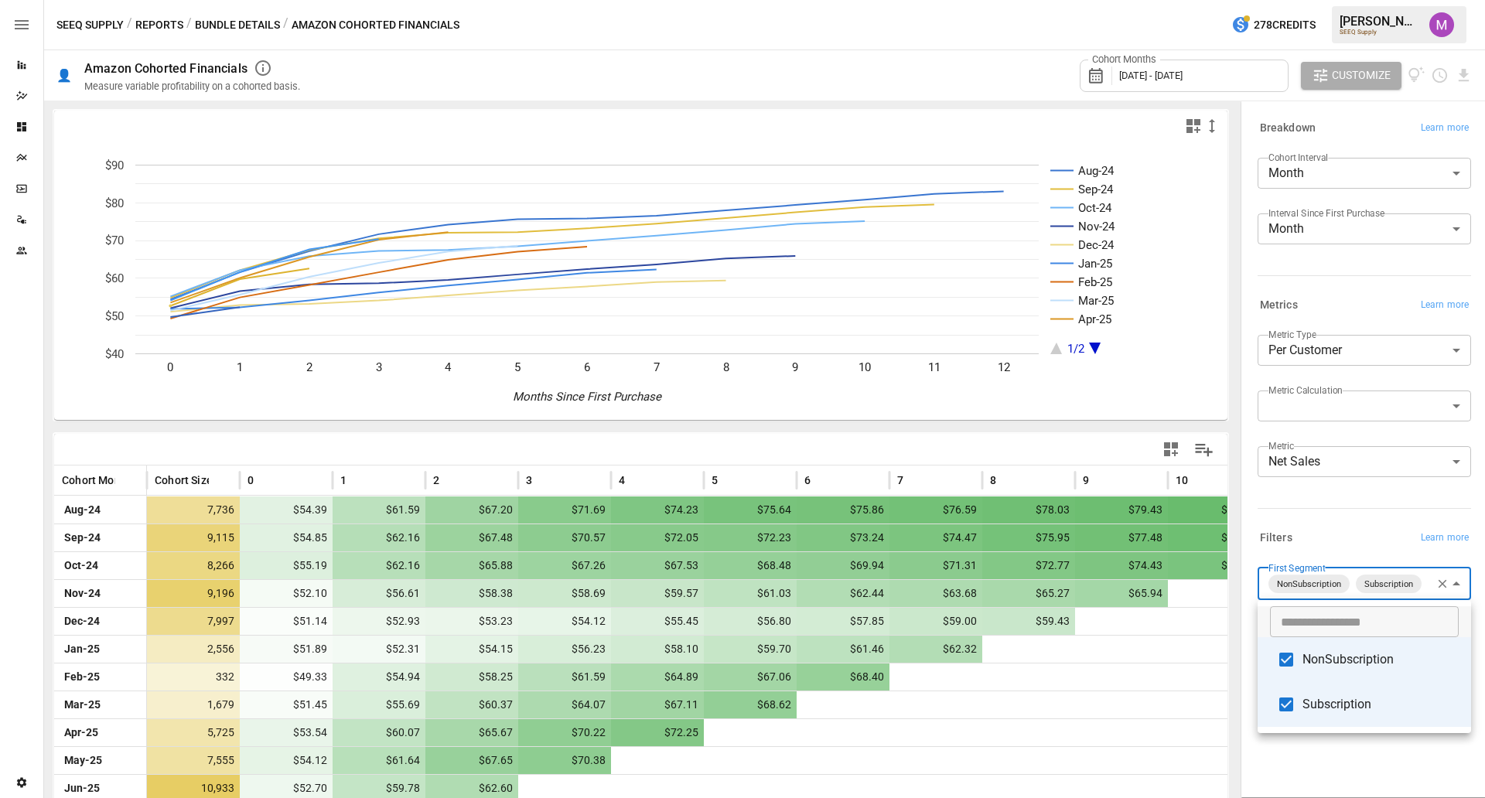
click at [1479, 73] on div at bounding box center [742, 399] width 1485 height 798
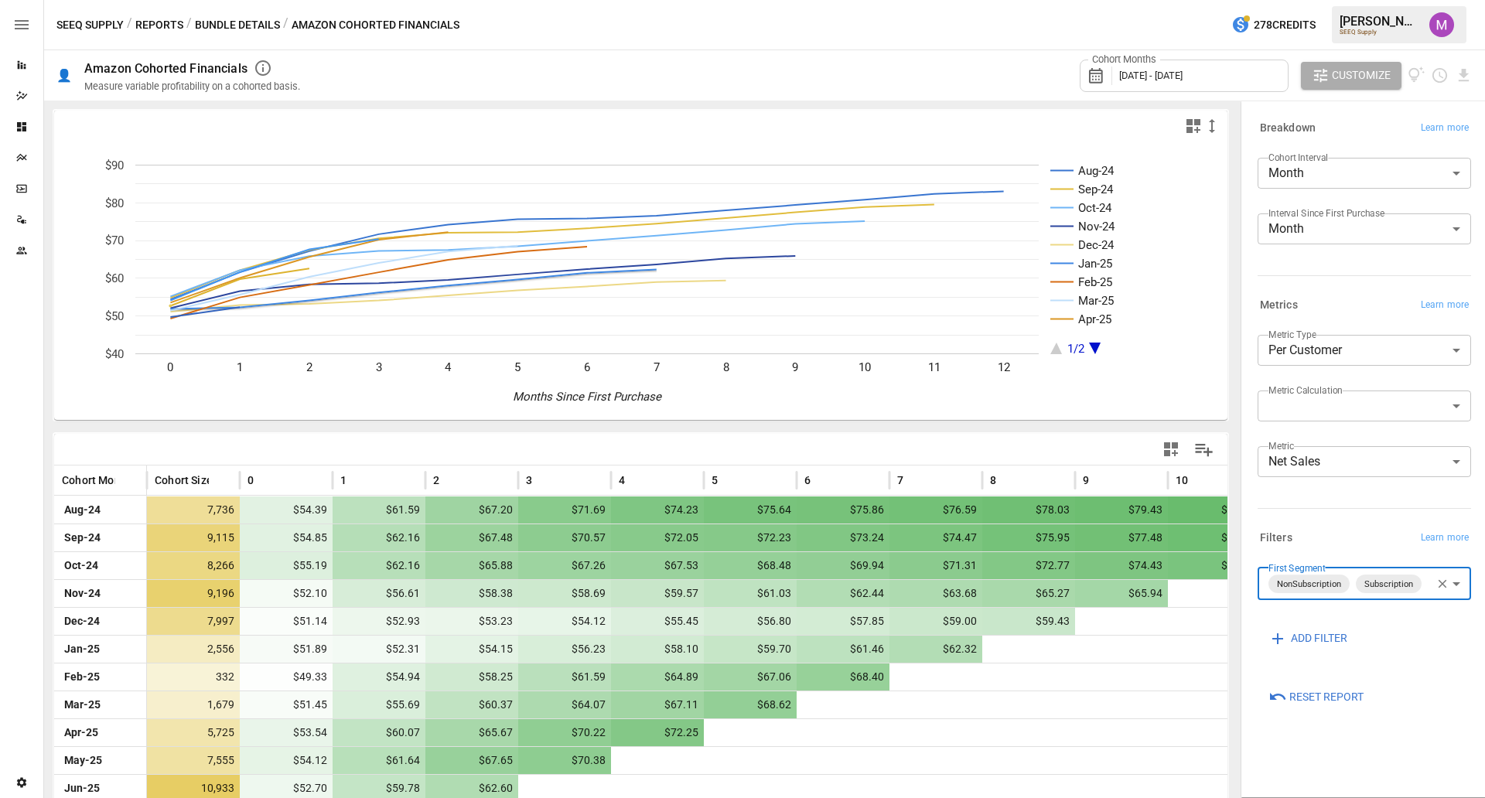
scroll to position [84, 0]
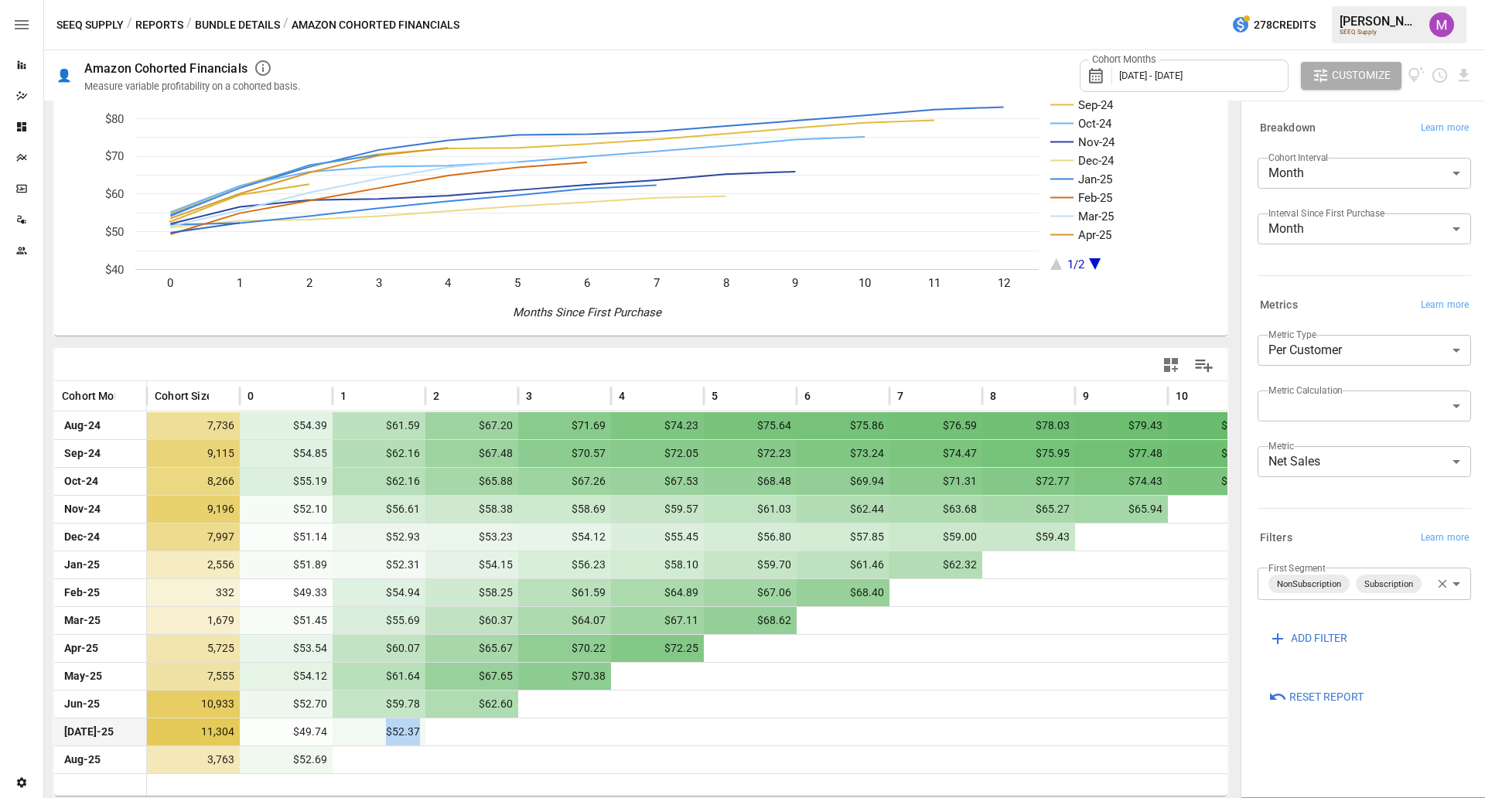
drag, startPoint x: 423, startPoint y: 733, endPoint x: 370, endPoint y: 730, distance: 53.5
click at [370, 730] on div "$52.37" at bounding box center [379, 732] width 93 height 27
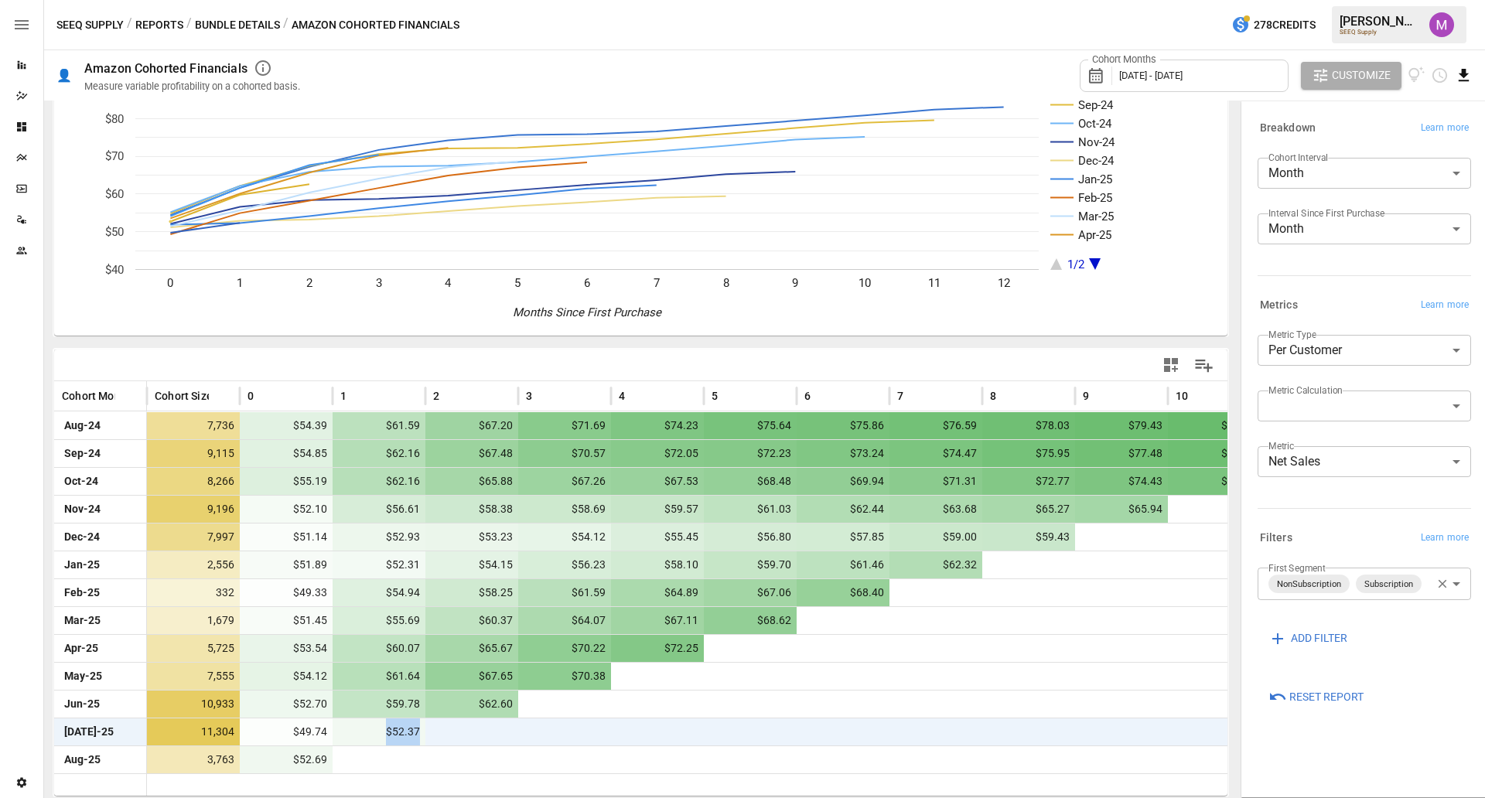
click at [1468, 80] on icon "Download report" at bounding box center [1464, 75] width 10 height 12
click at [1410, 138] on li "Download as CSV" at bounding box center [1412, 136] width 123 height 31
click at [1409, 0] on body "Reports Dazzler Studio Dashboards Plans SmartModel ™ Data Sources Team Settings…" at bounding box center [742, 0] width 1485 height 0
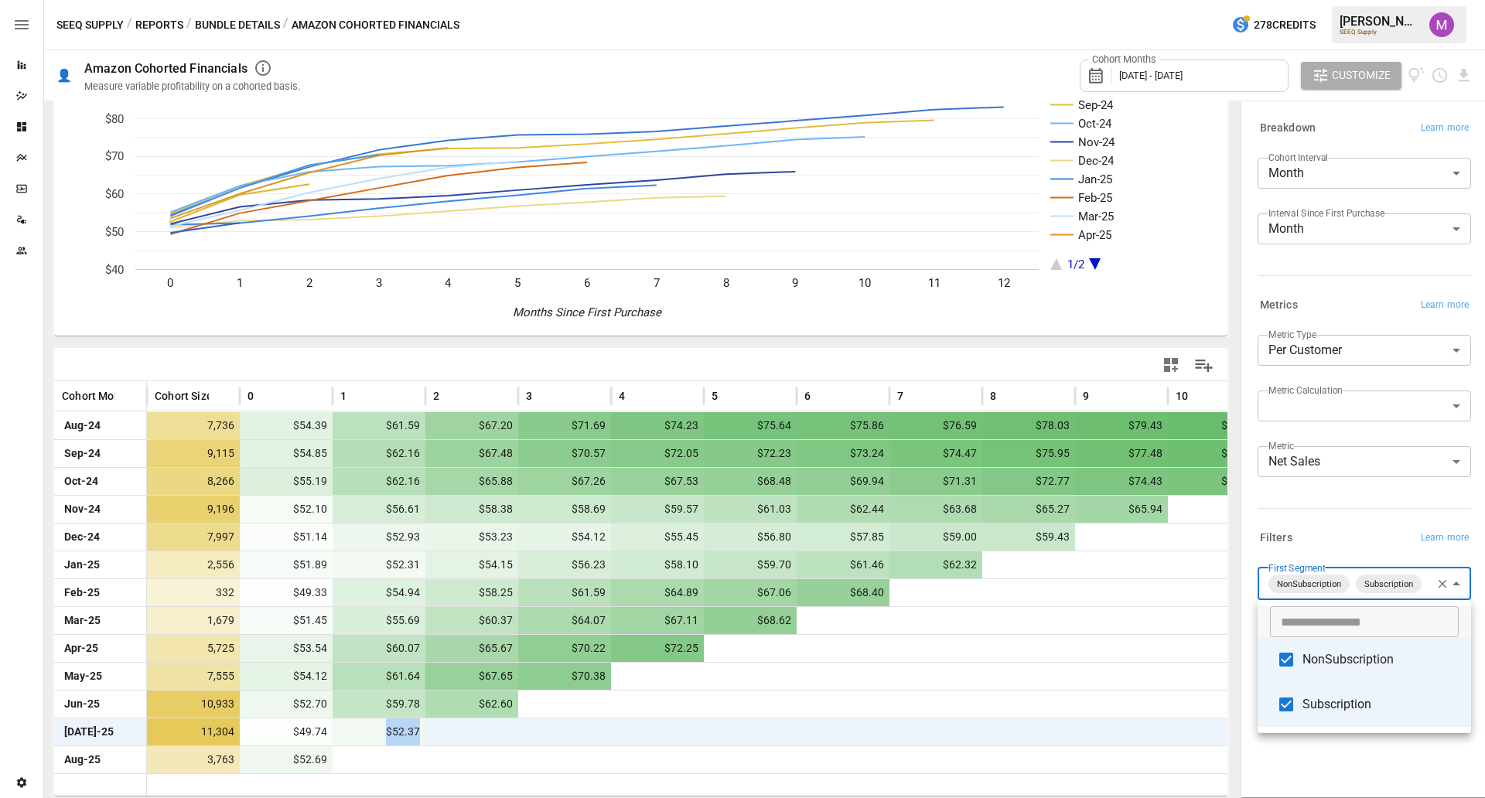
type input "**********"
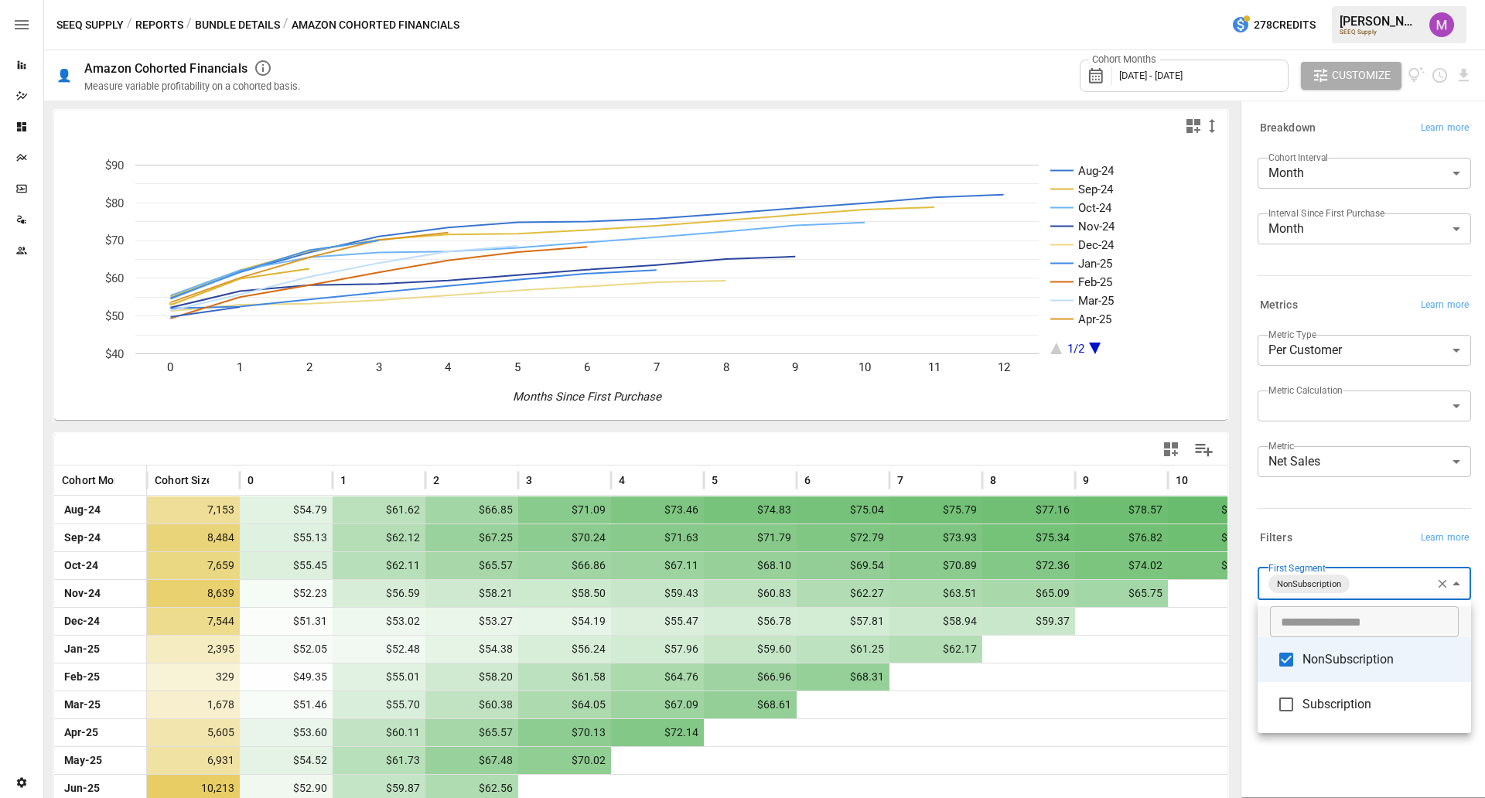
click at [1331, 502] on div at bounding box center [742, 399] width 1485 height 798
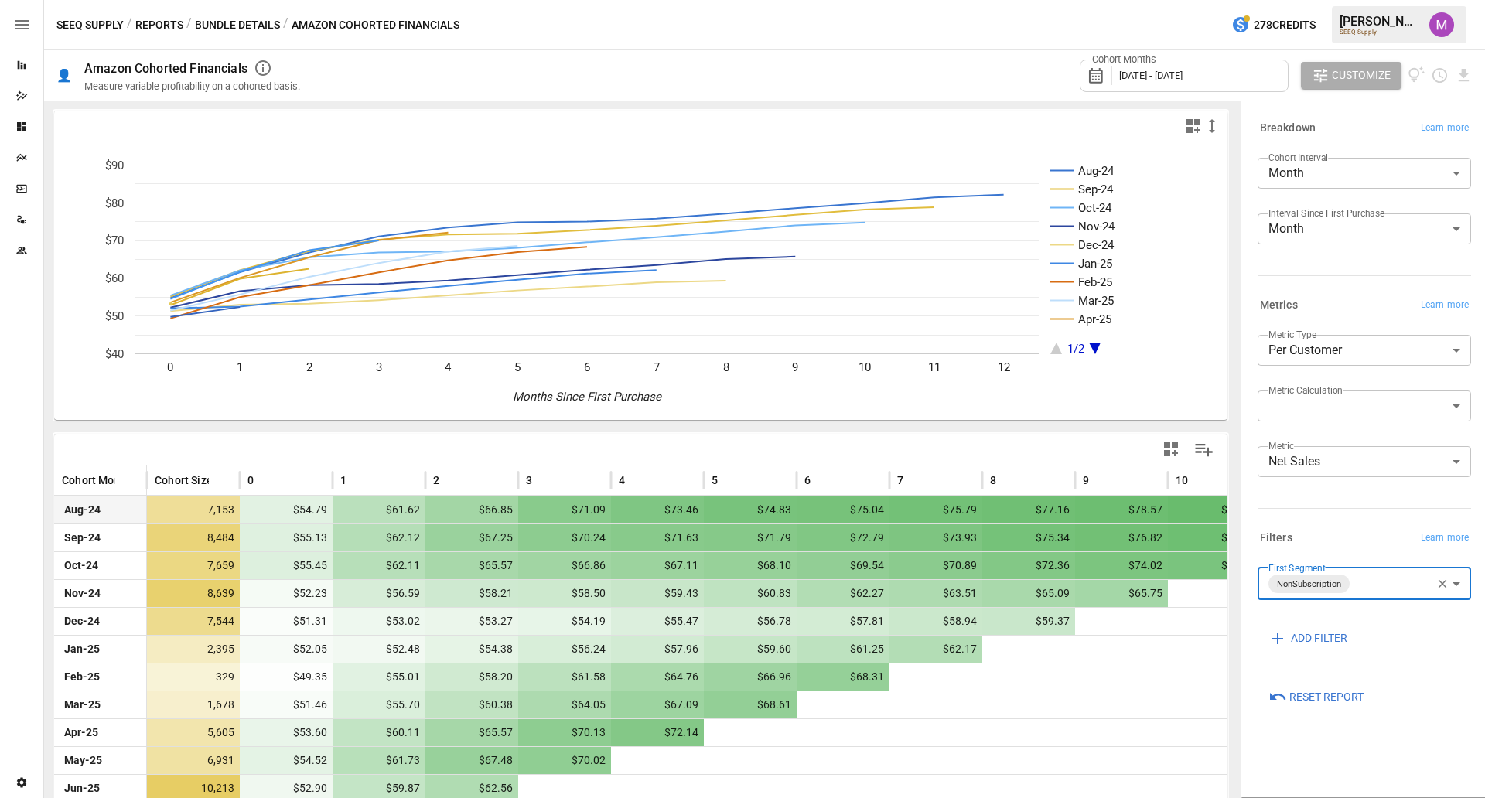
scroll to position [84, 0]
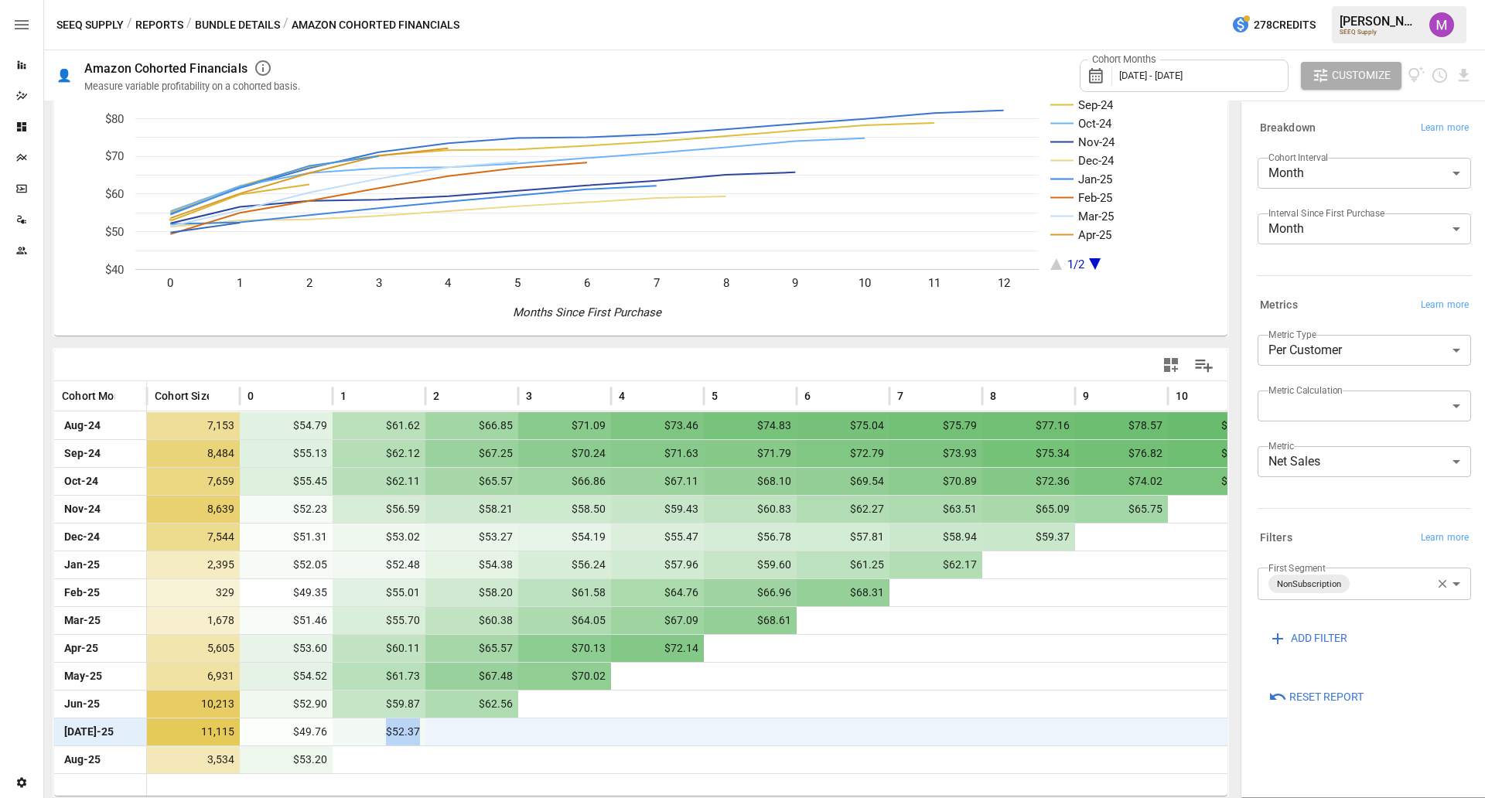
drag, startPoint x: 378, startPoint y: 732, endPoint x: 428, endPoint y: 730, distance: 49.5
click at [428, 730] on div "[DATE]-25 11,115 $49.76 $52.37" at bounding box center [750, 732] width 1393 height 28
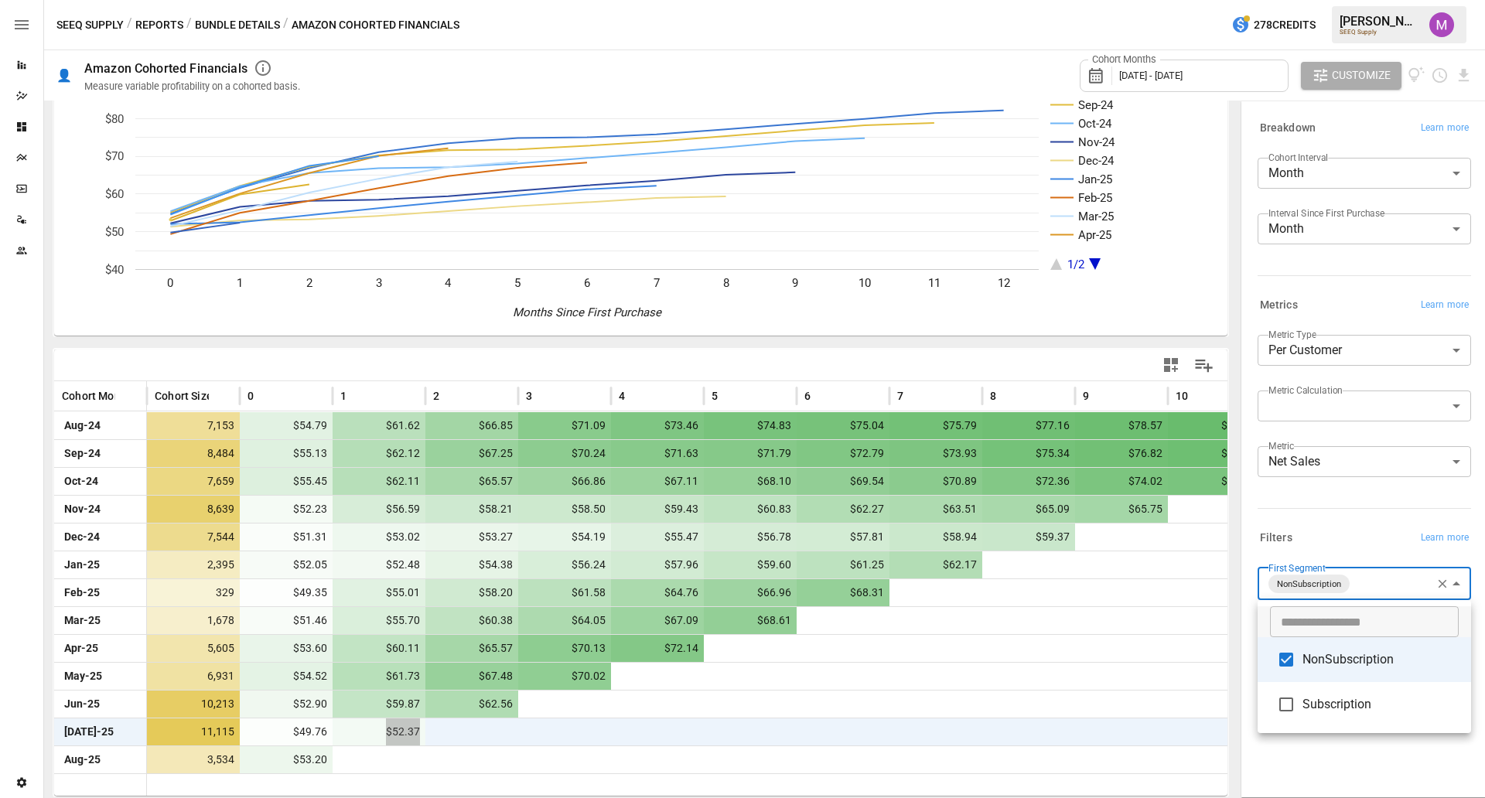
click at [1377, 0] on body "Reports Dazzler Studio Dashboards Plans SmartModel ™ Data Sources Team Settings…" at bounding box center [742, 0] width 1485 height 0
click at [1310, 670] on li "NonSubscription" at bounding box center [1365, 659] width 214 height 45
click at [1304, 692] on li "Subscription" at bounding box center [1365, 703] width 214 height 45
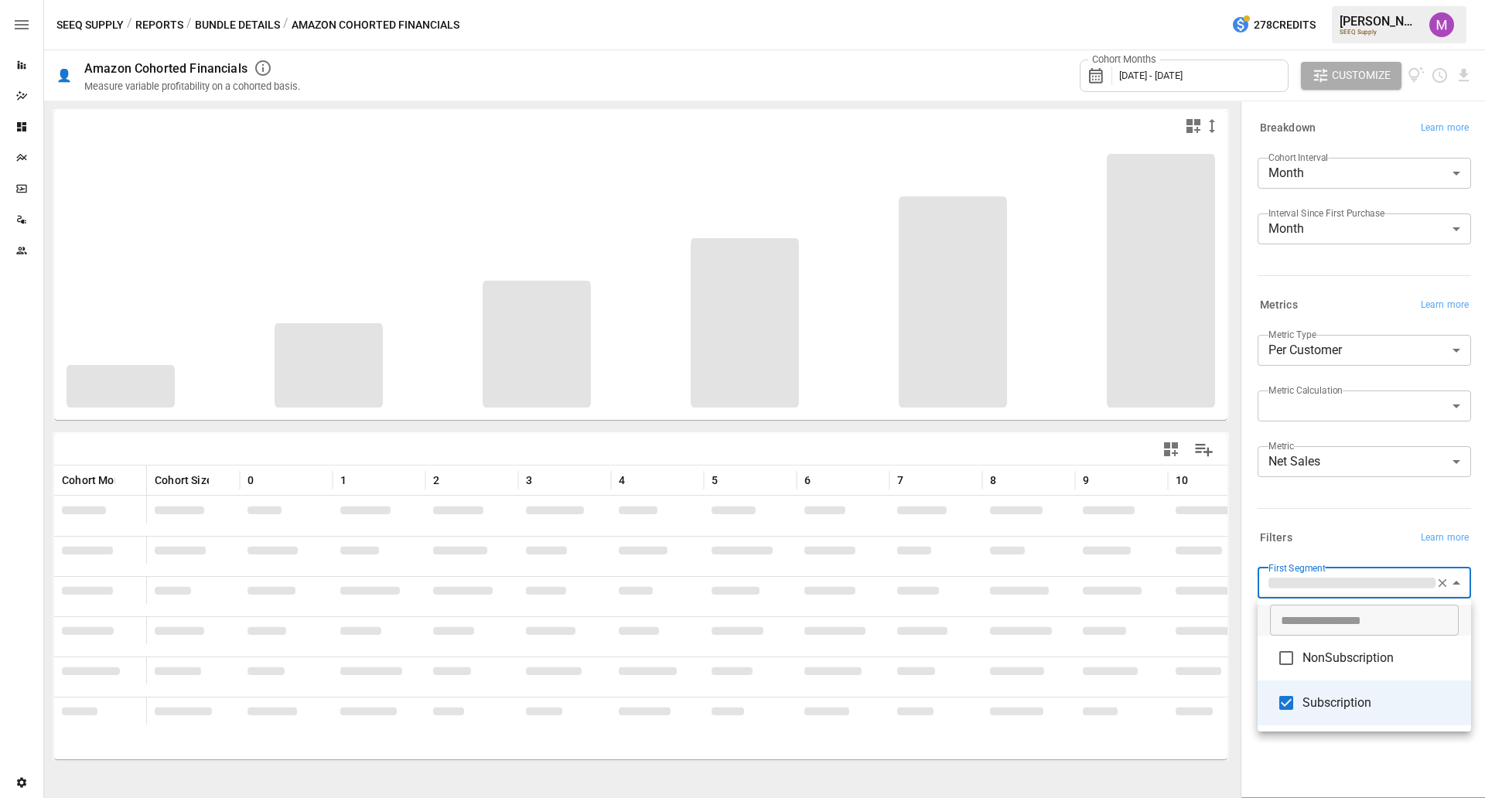
click at [1298, 533] on div at bounding box center [742, 399] width 1485 height 798
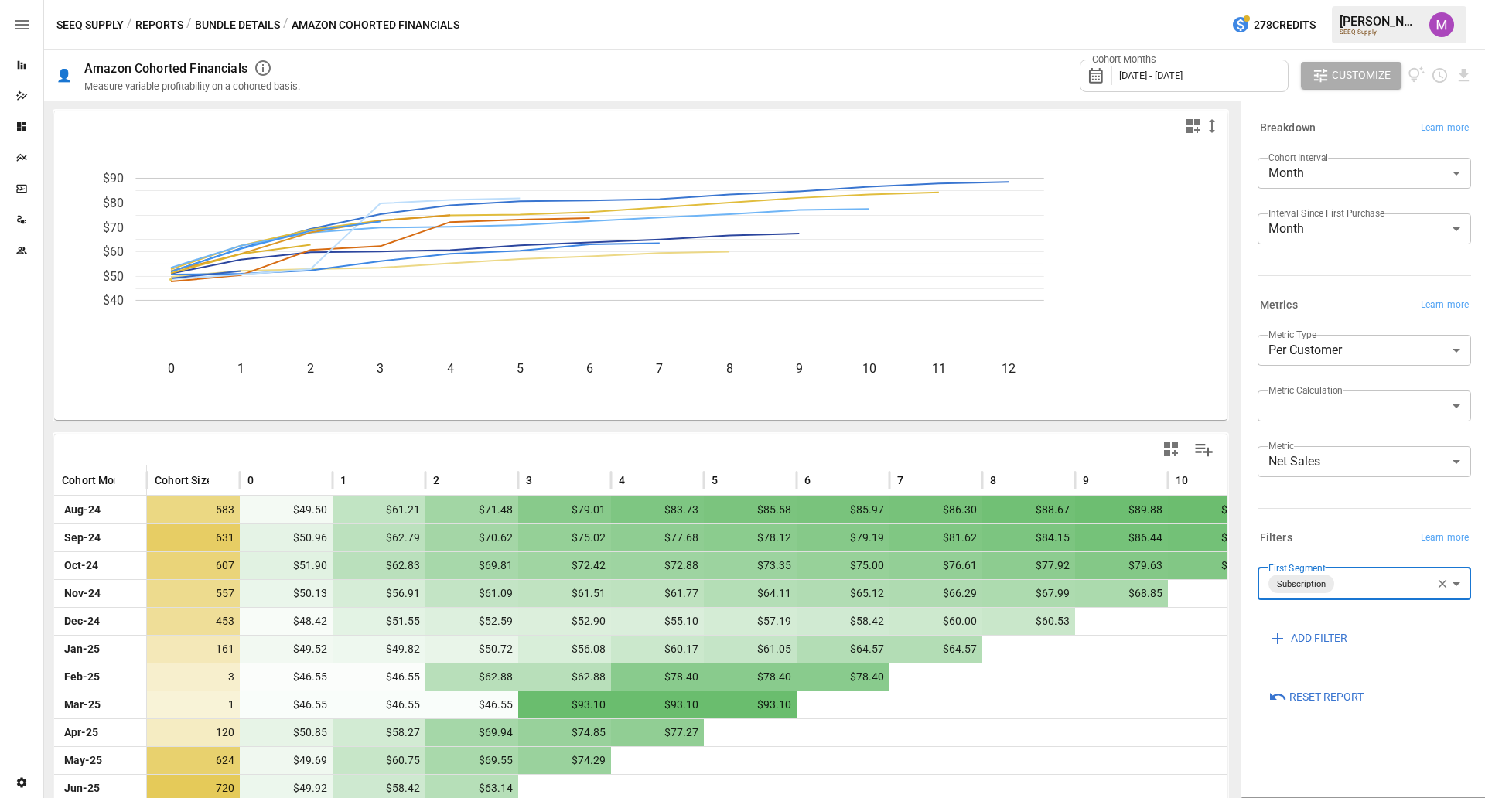
scroll to position [84, 0]
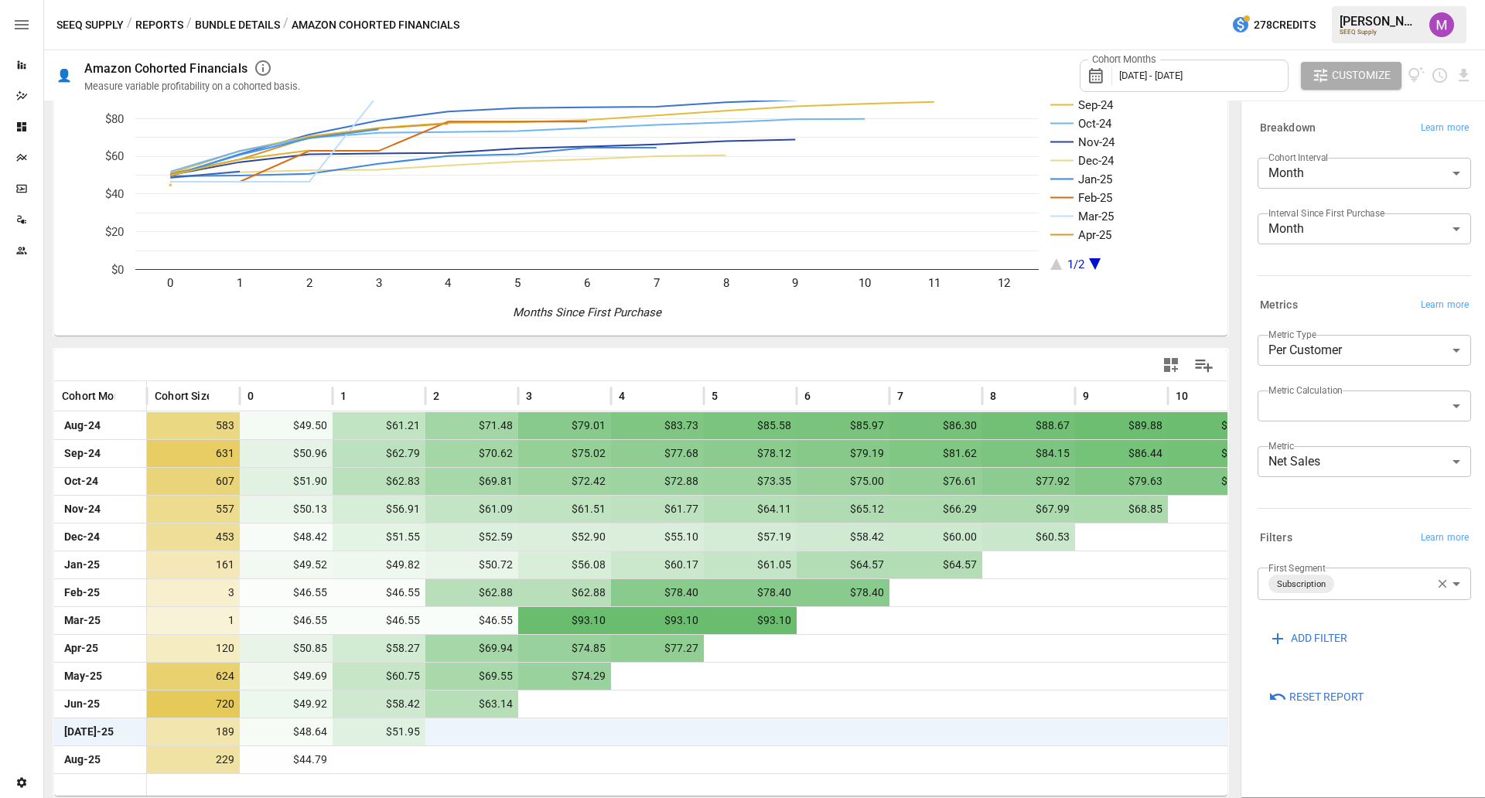
click at [1345, 566] on div "**********" at bounding box center [1362, 619] width 220 height 115
click at [1333, 0] on body "Reports Dazzler Studio Dashboards Plans SmartModel ™ Data Sources Team Settings…" at bounding box center [742, 0] width 1485 height 0
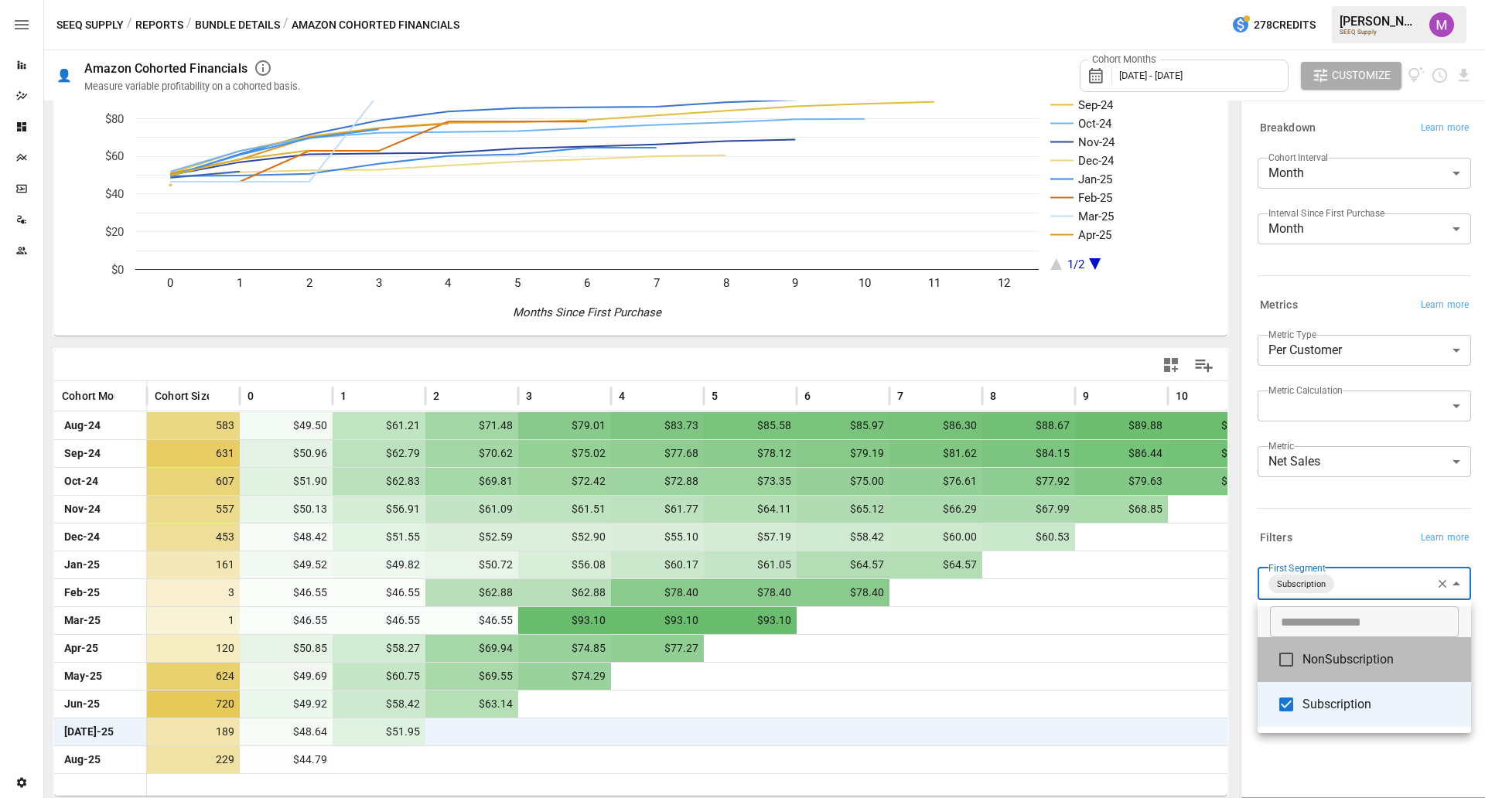
click at [1311, 644] on li "NonSubscription" at bounding box center [1365, 659] width 214 height 45
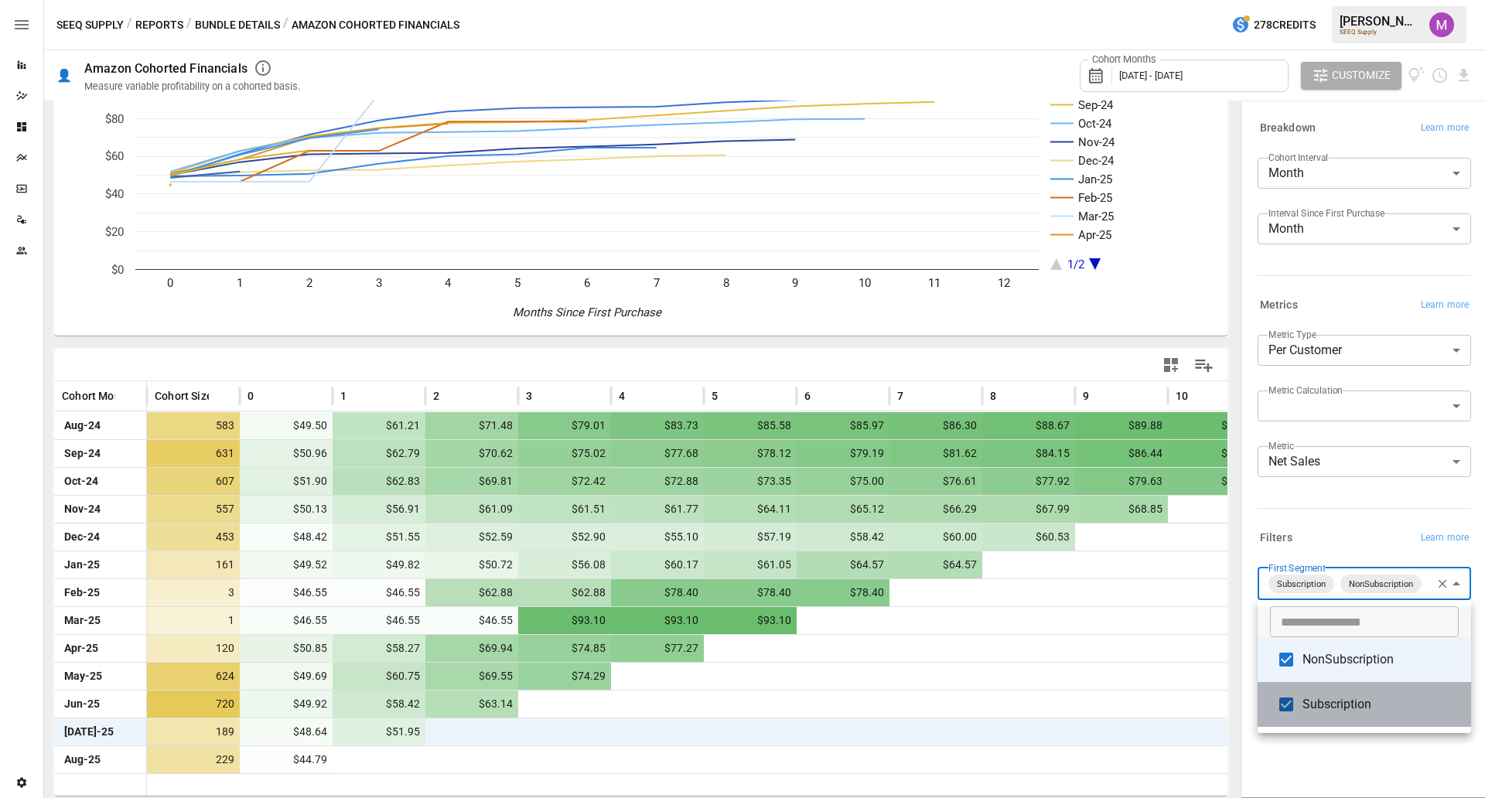
click at [1305, 693] on li "Subscription" at bounding box center [1365, 704] width 214 height 45
type input "**********"
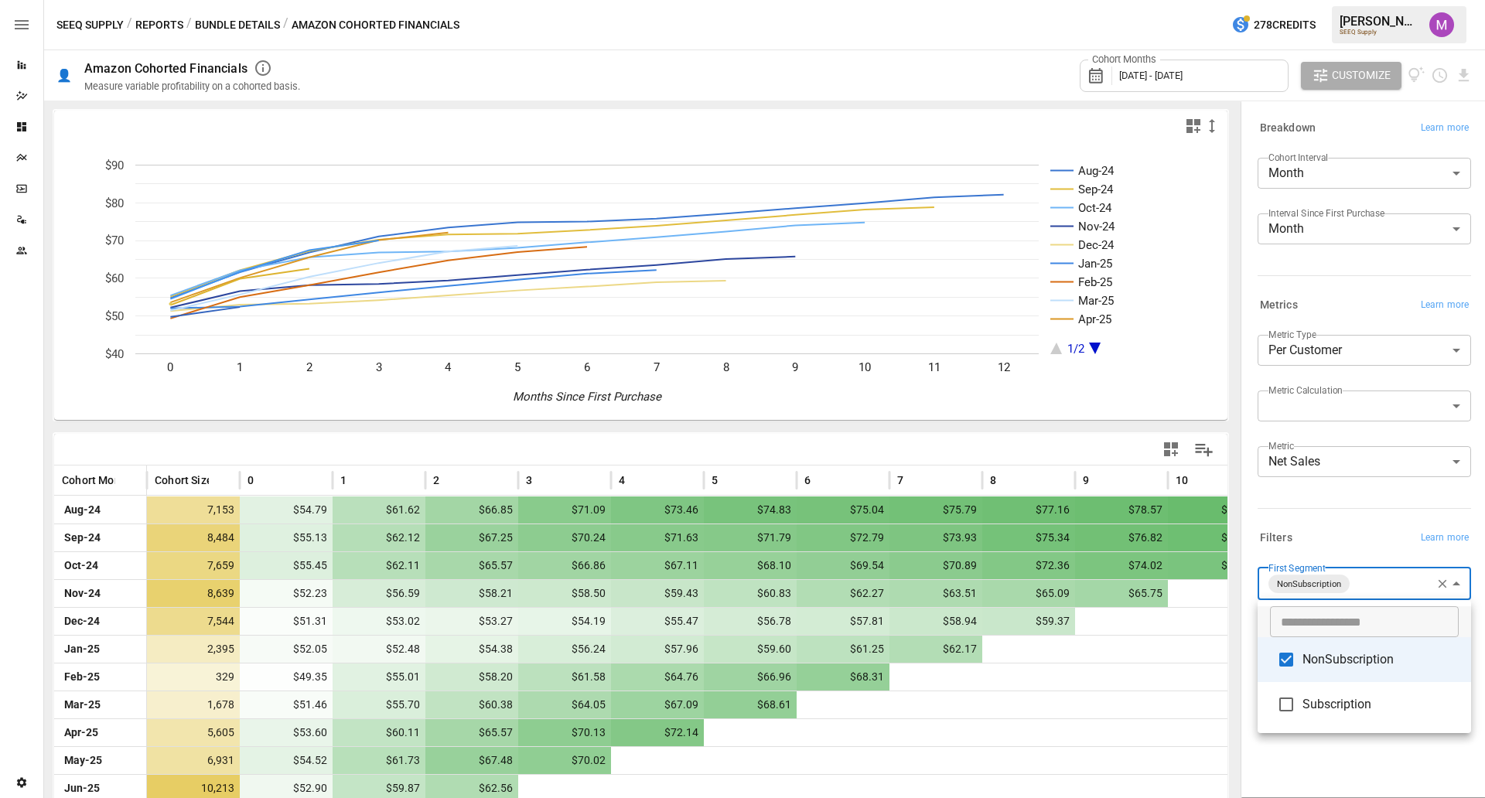
click at [1289, 530] on div at bounding box center [742, 399] width 1485 height 798
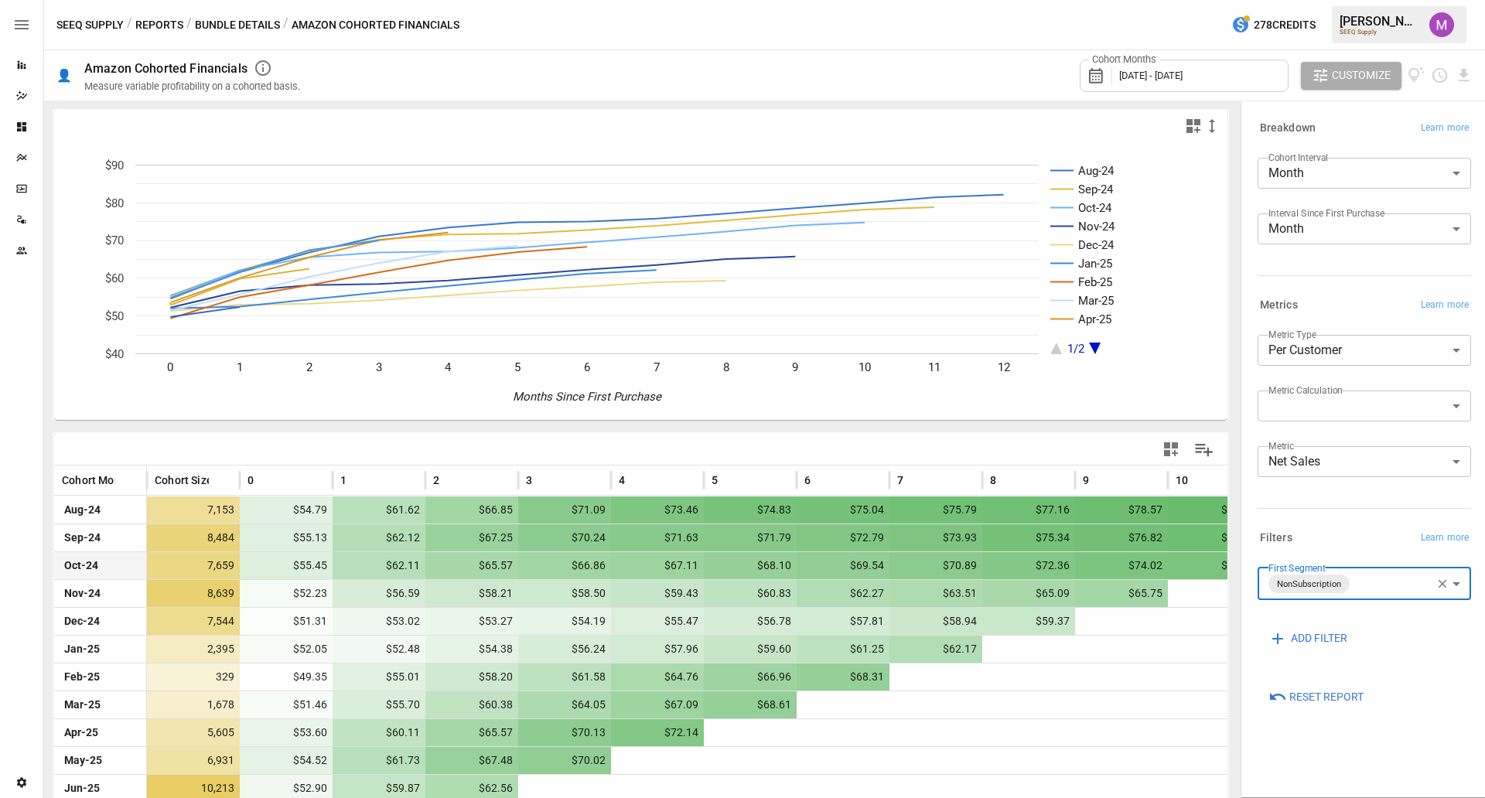
scroll to position [84, 0]
